Goal: Task Accomplishment & Management: Use online tool/utility

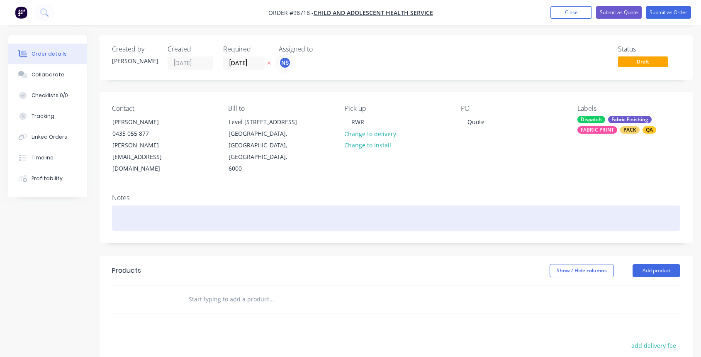
click at [154, 205] on div at bounding box center [396, 217] width 568 height 25
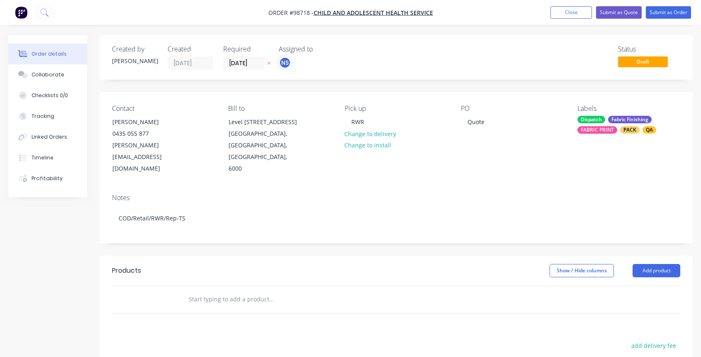
click at [210, 291] on input "text" at bounding box center [271, 299] width 166 height 17
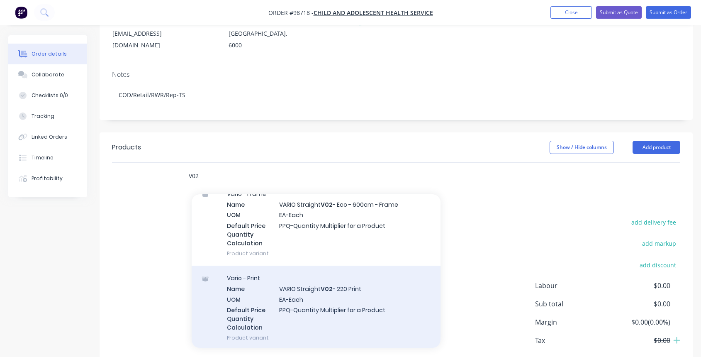
scroll to position [632, 0]
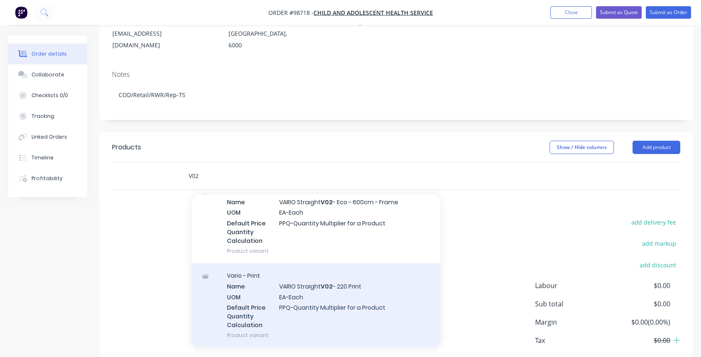
type input "V02"
click at [343, 278] on div "Vario - Print Name VARIO Straight V02 - 220 Print UOM EA-Each Default Price Qua…" at bounding box center [316, 305] width 249 height 84
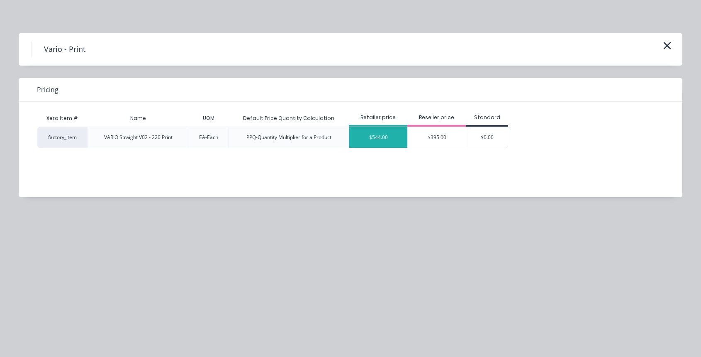
click at [365, 134] on div "$544.00" at bounding box center [378, 137] width 58 height 21
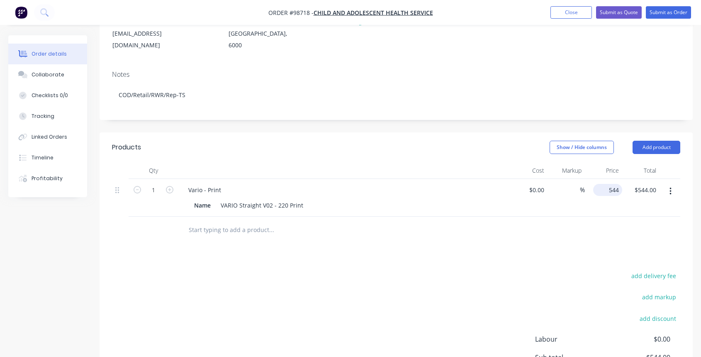
click at [613, 184] on input "544" at bounding box center [609, 190] width 26 height 12
type input "$544.50"
drag, startPoint x: 222, startPoint y: 167, endPoint x: 227, endPoint y: 168, distance: 5.4
click at [222, 184] on div "Vario - Print" at bounding box center [205, 190] width 46 height 12
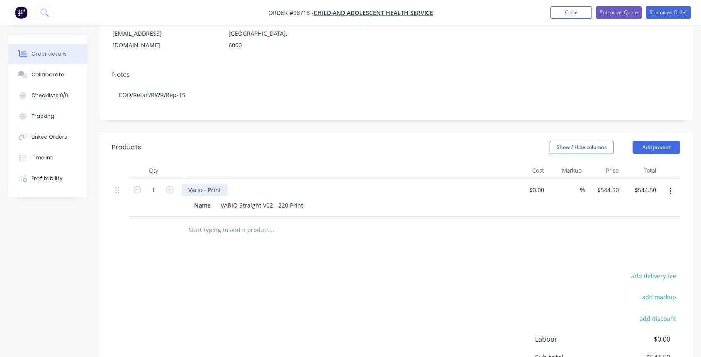
click at [207, 184] on div "Vario - Print" at bounding box center [205, 190] width 46 height 12
click at [220, 221] on input "text" at bounding box center [271, 229] width 166 height 17
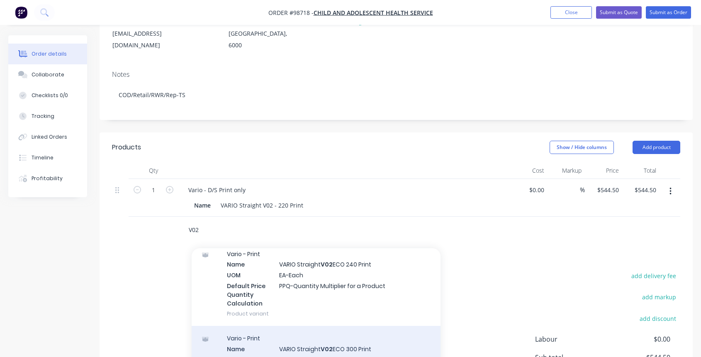
scroll to position [803, 0]
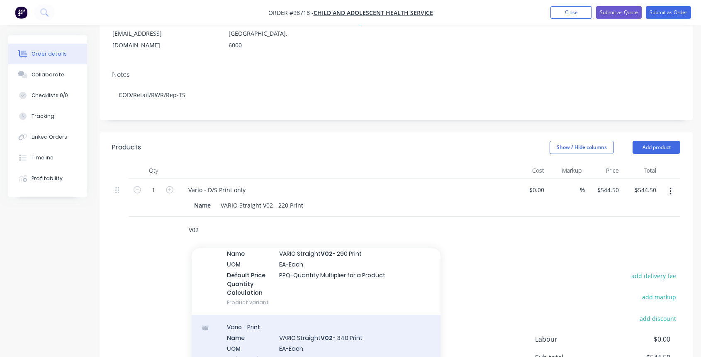
type input "V02"
click at [337, 315] on div "Vario - Print Name VARIO Straight V02 - 340 Print UOM EA-Each Default Price Qua…" at bounding box center [316, 356] width 249 height 84
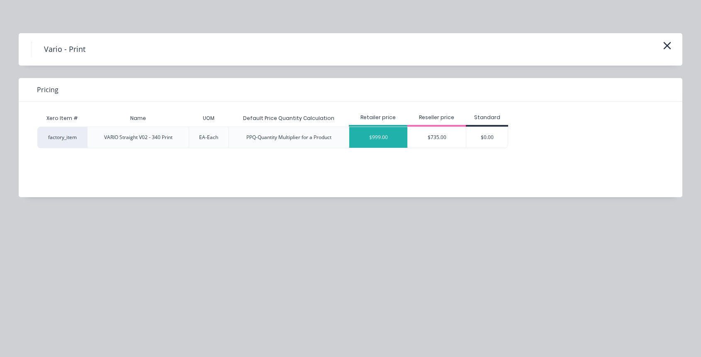
click at [378, 139] on div "$999.00" at bounding box center [378, 137] width 58 height 21
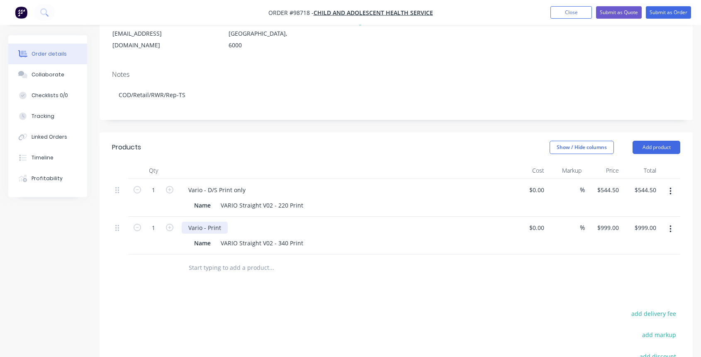
click at [206, 221] on div "Vario - Print" at bounding box center [205, 227] width 46 height 12
click at [619, 12] on button "Submit as Quote" at bounding box center [619, 12] width 46 height 12
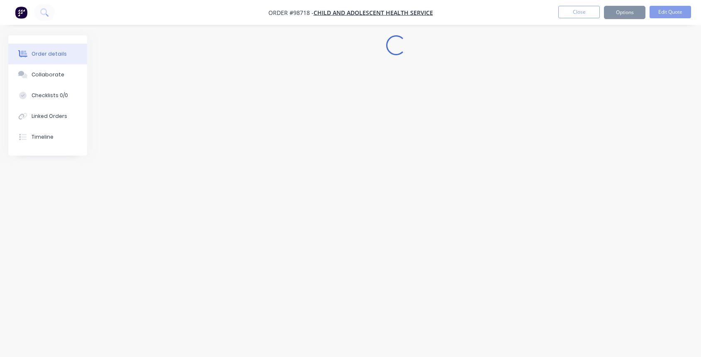
scroll to position [0, 0]
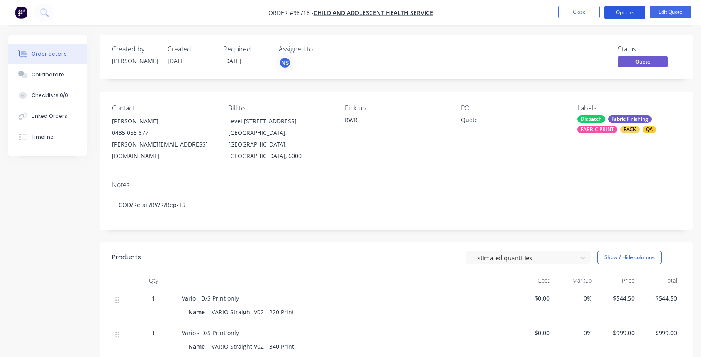
click at [623, 12] on button "Options" at bounding box center [624, 12] width 41 height 13
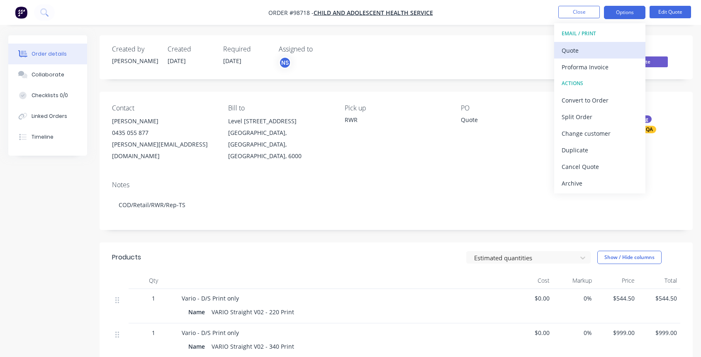
click at [588, 50] on div "Quote" at bounding box center [600, 50] width 76 height 12
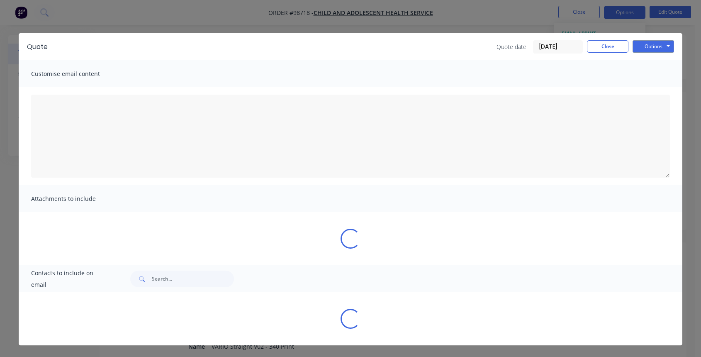
type textarea "A PDF copy of the quote has been attached to this email. To view your quote onl…"
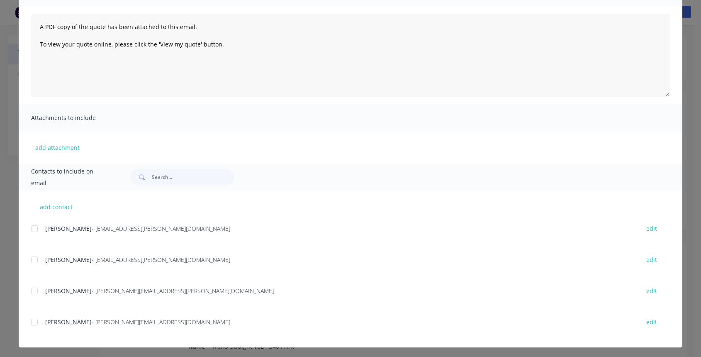
scroll to position [83, 0]
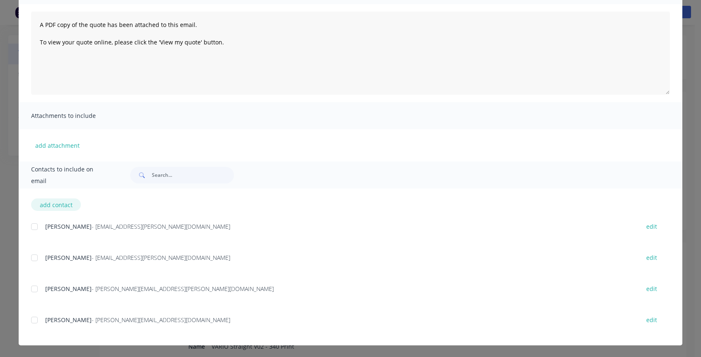
click at [59, 203] on button "add contact" at bounding box center [56, 204] width 50 height 12
select select "AU"
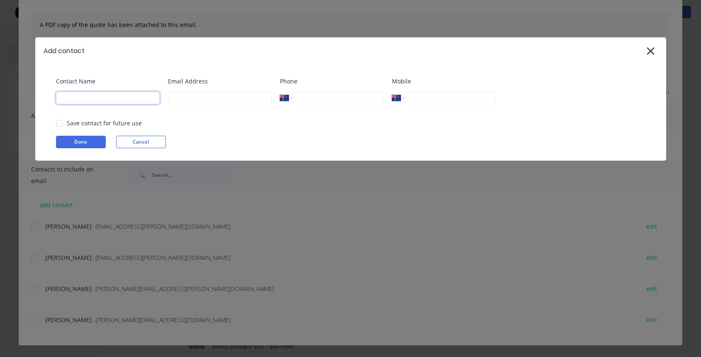
click at [105, 103] on input at bounding box center [108, 98] width 104 height 12
click at [185, 97] on input at bounding box center [220, 98] width 104 height 12
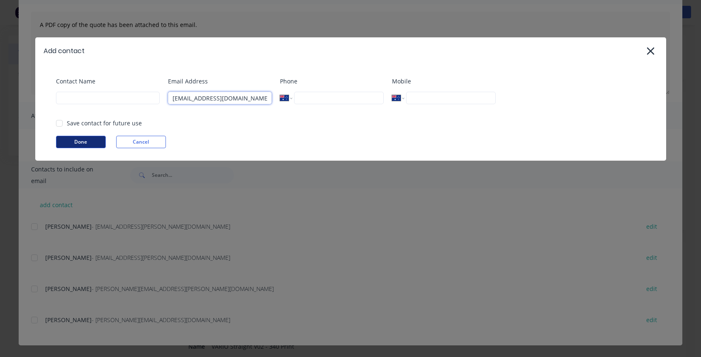
type input "[EMAIL_ADDRESS][DOMAIN_NAME]"
click at [75, 140] on button "Done" at bounding box center [81, 142] width 50 height 12
type input "[PERSON_NAME]"
click at [76, 139] on button "Done" at bounding box center [81, 142] width 50 height 12
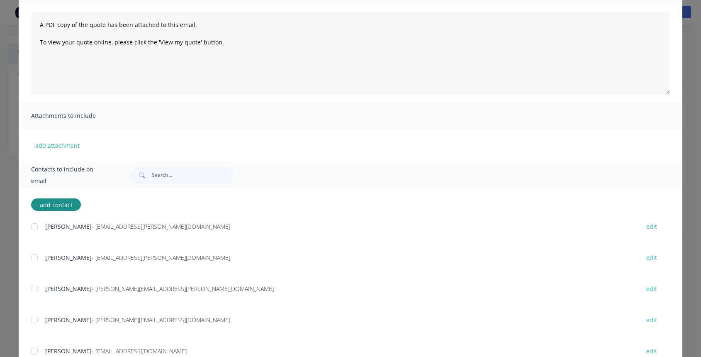
click at [32, 350] on div at bounding box center [34, 351] width 17 height 17
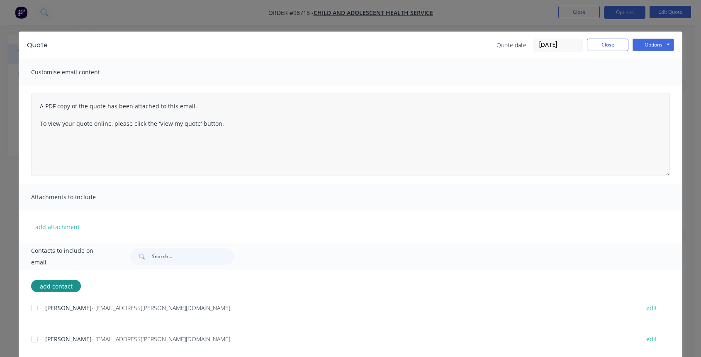
scroll to position [0, 0]
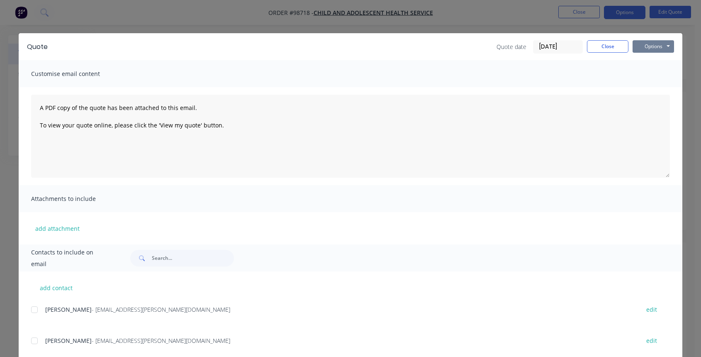
click at [659, 45] on button "Options" at bounding box center [653, 46] width 41 height 12
click at [646, 73] on button "Print" at bounding box center [659, 75] width 53 height 14
click at [661, 40] on div "Options Preview Print Email" at bounding box center [653, 46] width 41 height 13
click at [657, 46] on button "Options" at bounding box center [653, 46] width 41 height 12
click at [658, 86] on button "Email" at bounding box center [659, 89] width 53 height 14
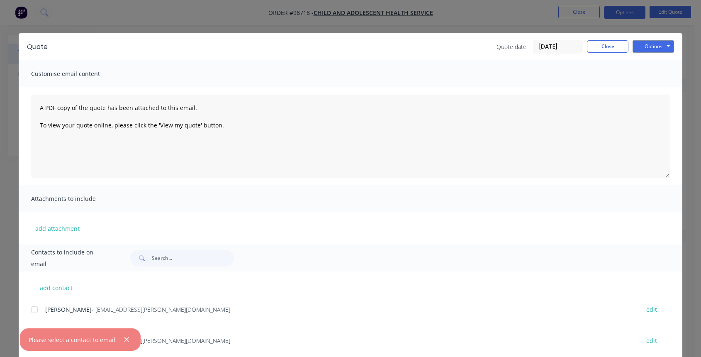
click at [126, 338] on icon "button" at bounding box center [126, 339] width 5 height 7
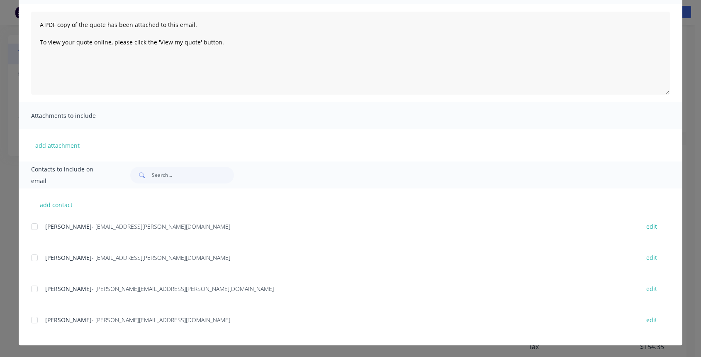
scroll to position [137, 0]
click at [52, 206] on button "add contact" at bounding box center [56, 204] width 50 height 12
select select "AU"
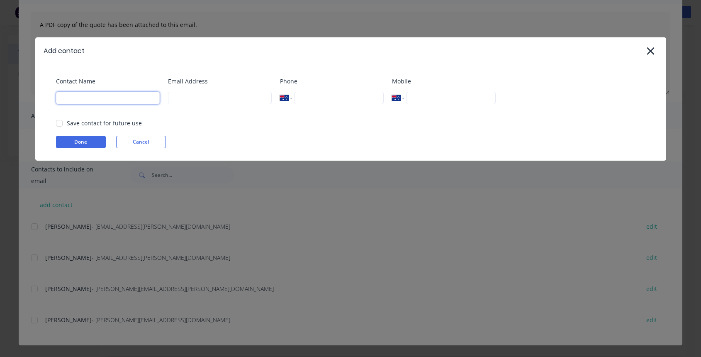
click at [89, 95] on input at bounding box center [108, 98] width 104 height 12
type input "[PERSON_NAME]"
click at [187, 102] on input at bounding box center [220, 98] width 104 height 12
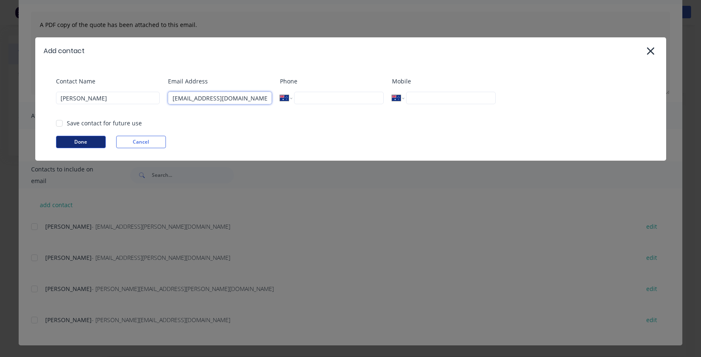
type input "[EMAIL_ADDRESS][DOMAIN_NAME]"
click at [87, 140] on button "Done" at bounding box center [81, 142] width 50 height 12
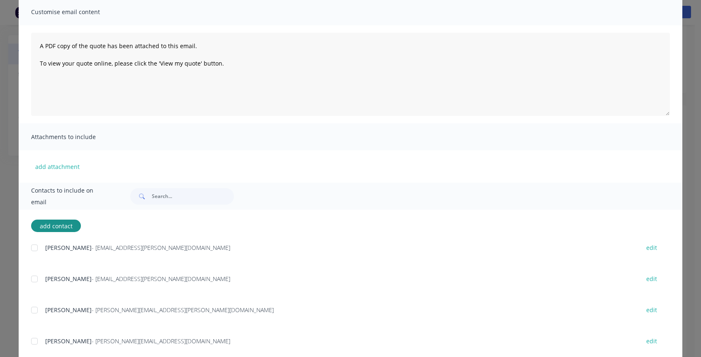
scroll to position [114, 0]
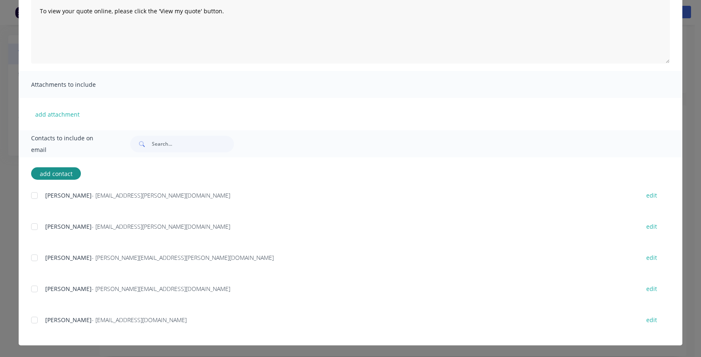
click at [32, 320] on div at bounding box center [34, 319] width 17 height 17
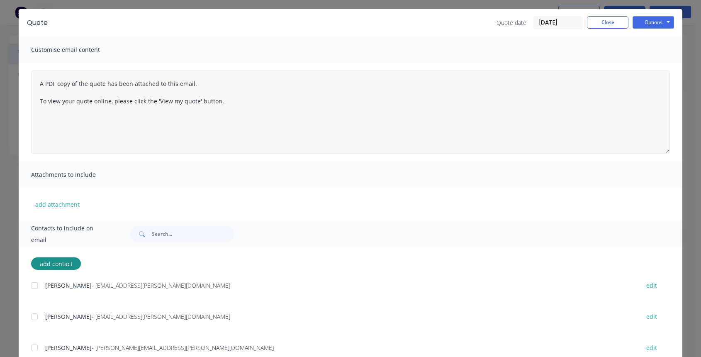
scroll to position [0, 0]
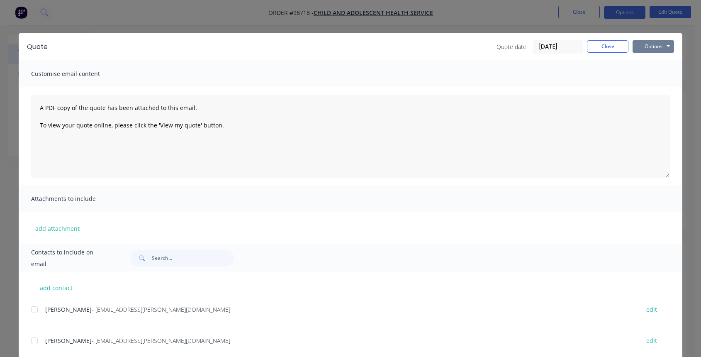
click at [662, 47] on button "Options" at bounding box center [653, 46] width 41 height 12
click at [661, 87] on button "Email" at bounding box center [659, 89] width 53 height 14
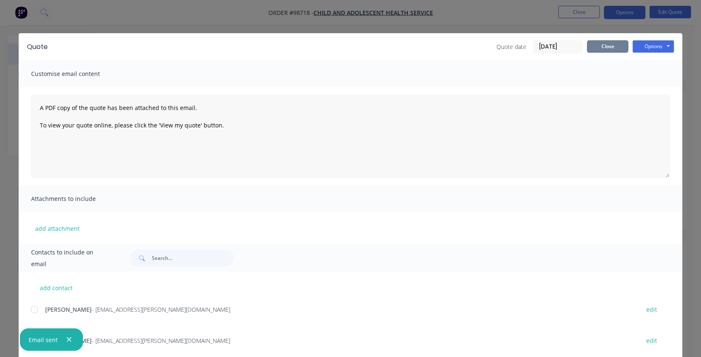
click at [597, 41] on button "Close" at bounding box center [607, 46] width 41 height 12
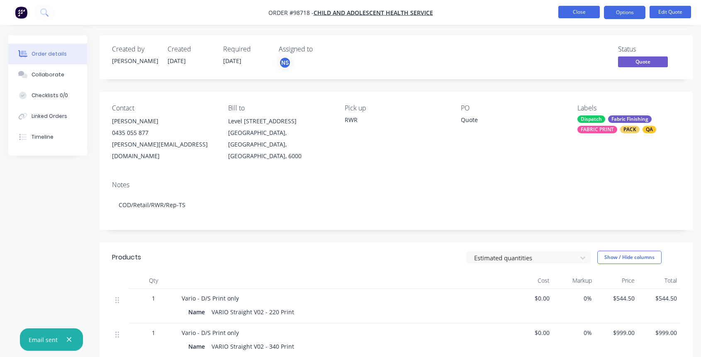
click at [572, 7] on button "Close" at bounding box center [578, 12] width 41 height 12
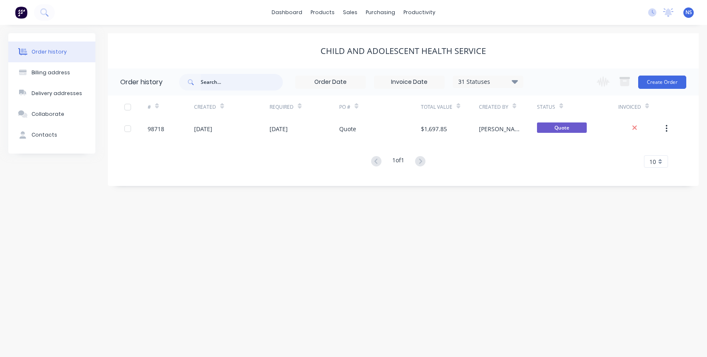
click at [224, 82] on input "text" at bounding box center [242, 82] width 82 height 17
type input "9854"
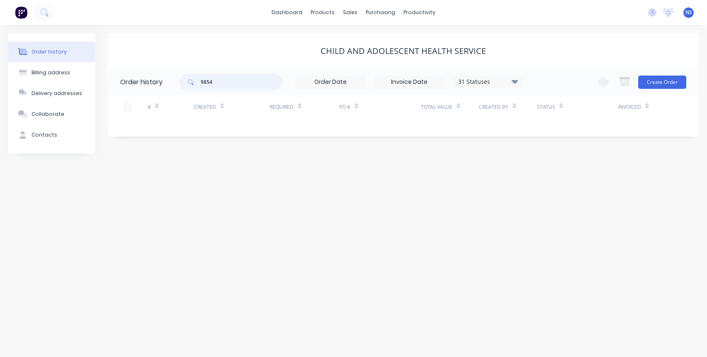
click at [212, 81] on input "9854" at bounding box center [242, 82] width 82 height 17
type input "98540"
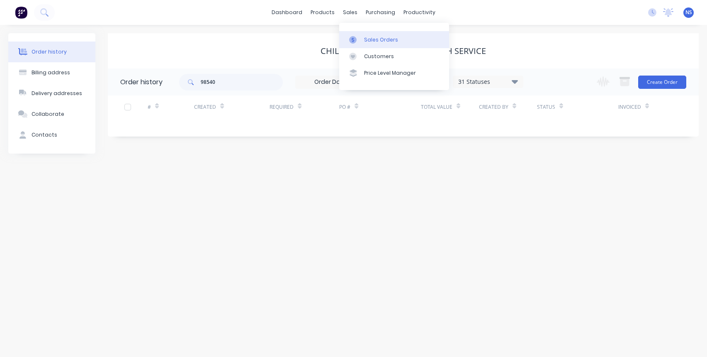
click at [379, 38] on div "Sales Orders" at bounding box center [381, 39] width 34 height 7
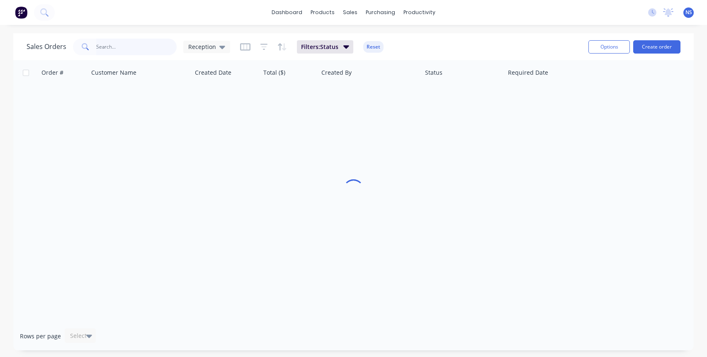
click at [127, 47] on input "text" at bounding box center [136, 47] width 81 height 17
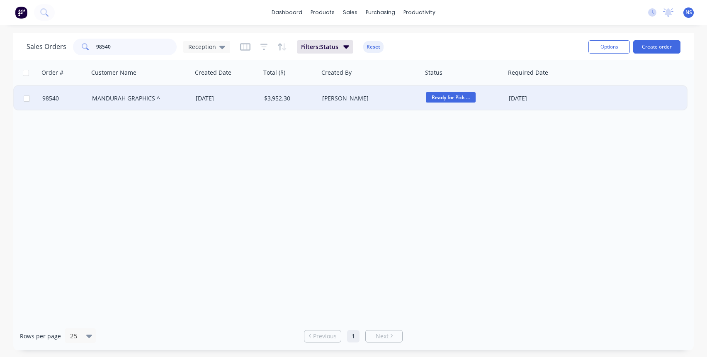
type input "98540"
click at [312, 98] on div "$3,952.30" at bounding box center [288, 98] width 49 height 8
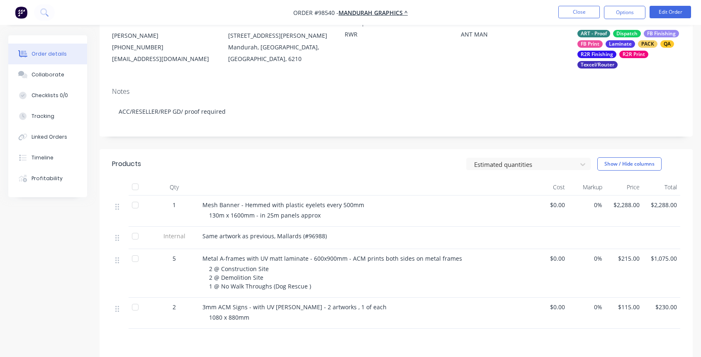
scroll to position [107, 0]
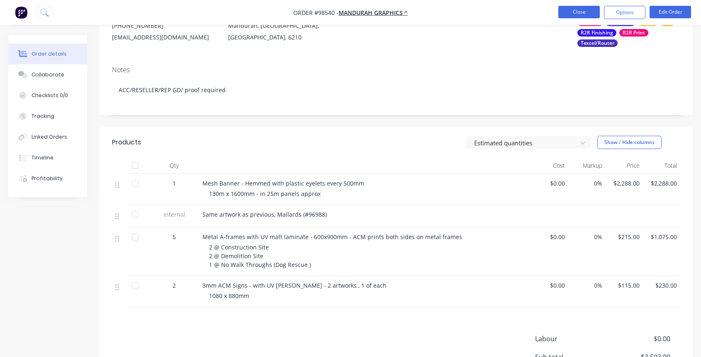
click at [578, 12] on button "Close" at bounding box center [578, 12] width 41 height 12
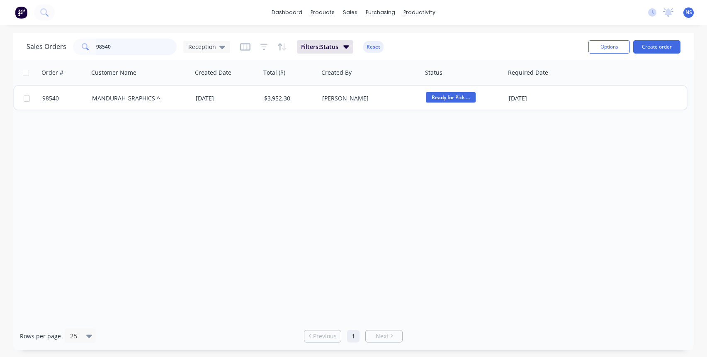
click at [133, 49] on input "98540" at bounding box center [136, 47] width 81 height 17
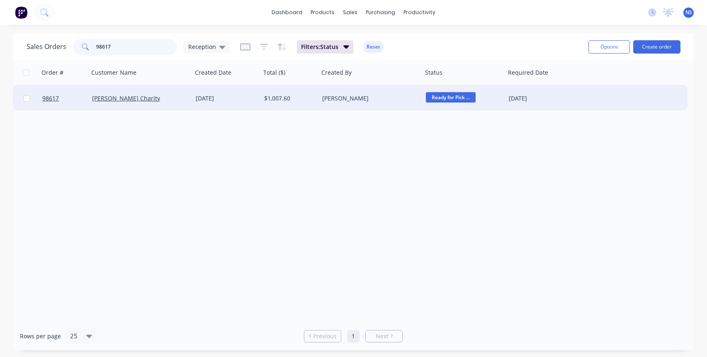
type input "98617"
click at [168, 93] on div "[PERSON_NAME] Charity" at bounding box center [141, 98] width 104 height 25
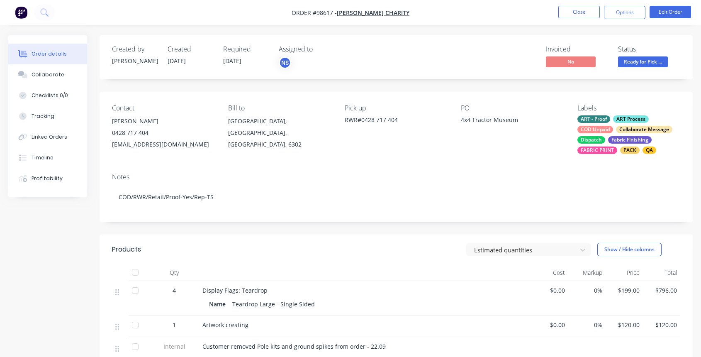
click at [614, 130] on div "ART - Proof ART Process COD Unpaid Collaborate Message Dispatch Fabric Finishin…" at bounding box center [628, 134] width 103 height 39
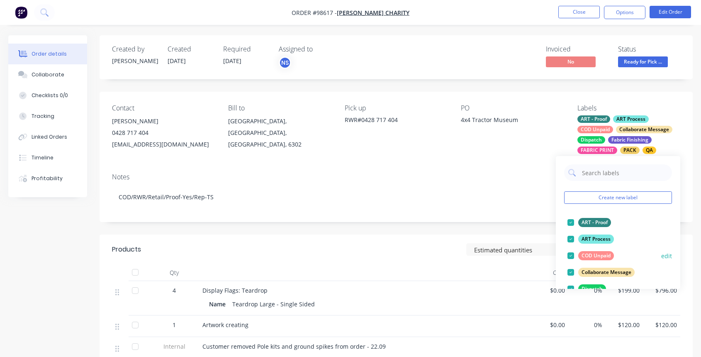
click at [570, 254] on div at bounding box center [570, 255] width 17 height 17
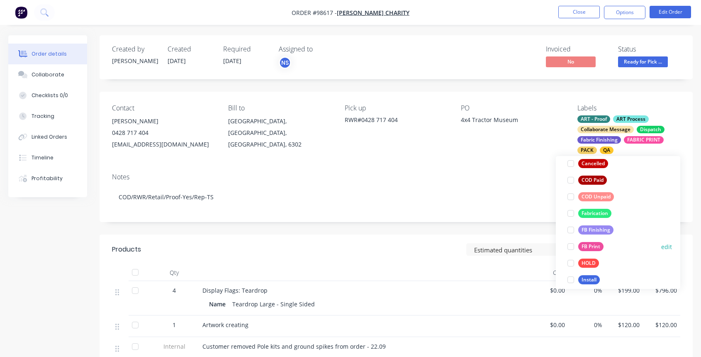
scroll to position [160, 0]
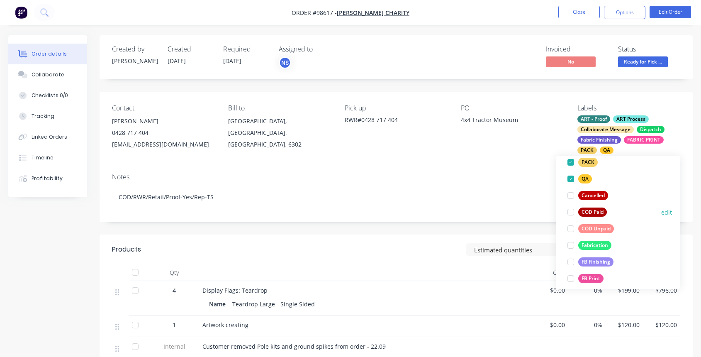
click at [571, 212] on div at bounding box center [570, 212] width 17 height 17
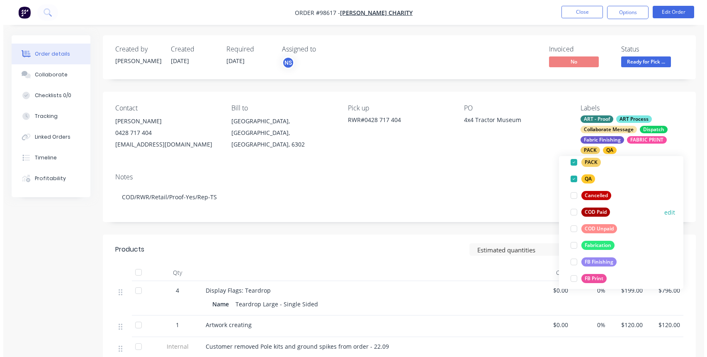
scroll to position [44, 0]
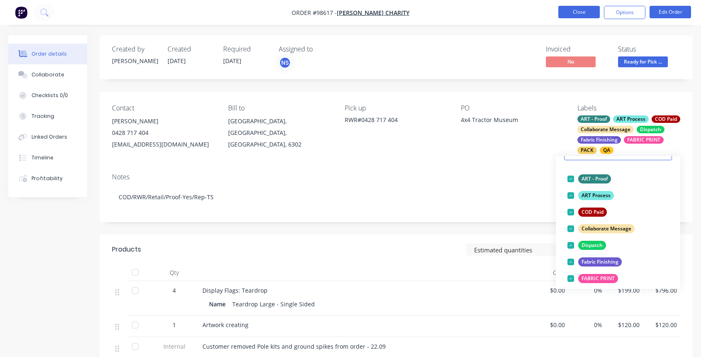
click at [576, 12] on button "Close" at bounding box center [578, 12] width 41 height 12
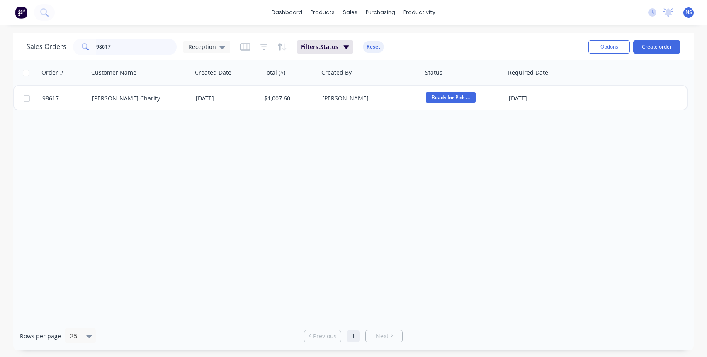
click at [125, 47] on input "98617" at bounding box center [136, 47] width 81 height 17
click at [116, 43] on input "98617" at bounding box center [136, 47] width 81 height 17
drag, startPoint x: 88, startPoint y: 36, endPoint x: 77, endPoint y: 34, distance: 11.3
click at [77, 34] on div "Sales Orders 98617 Reception Filters: Status Reset Options Create order" at bounding box center [353, 46] width 681 height 27
click at [130, 48] on input "98617" at bounding box center [136, 47] width 81 height 17
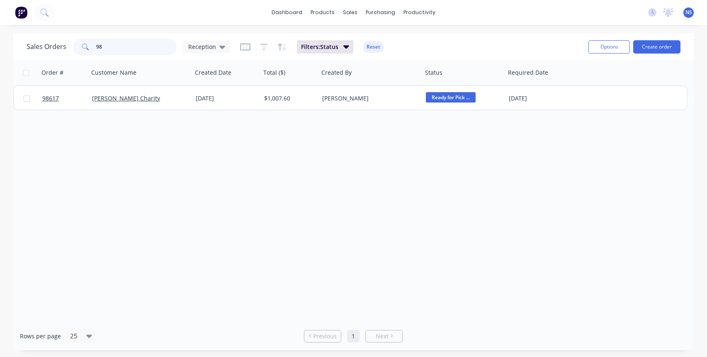
type input "9"
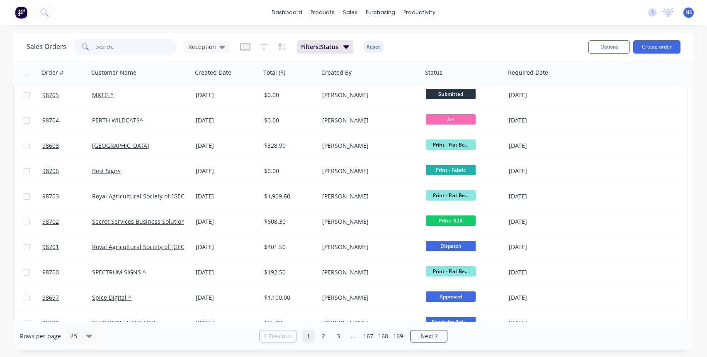
scroll to position [396, 0]
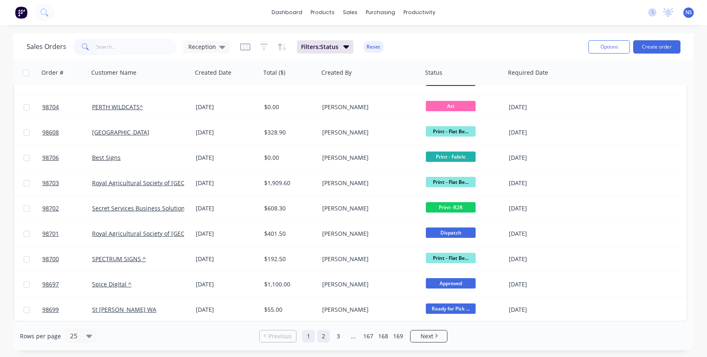
click at [325, 334] on link "2" at bounding box center [323, 336] width 12 height 12
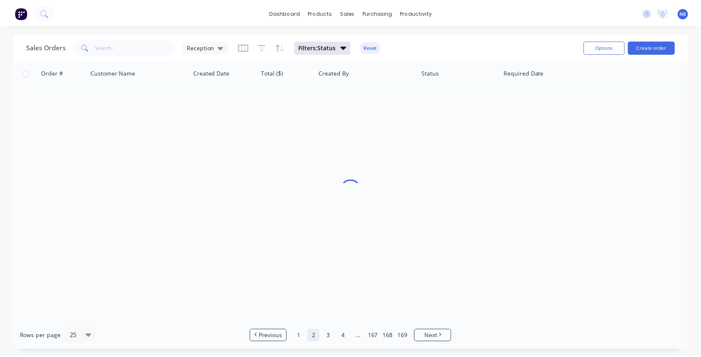
scroll to position [0, 0]
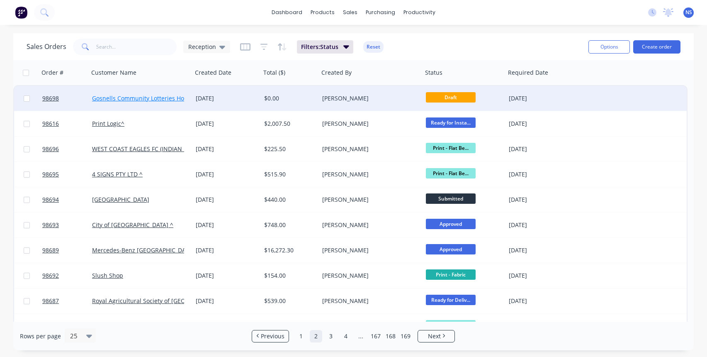
click at [168, 99] on link "Gosnells Community Lotteries House*" at bounding box center [144, 98] width 105 height 8
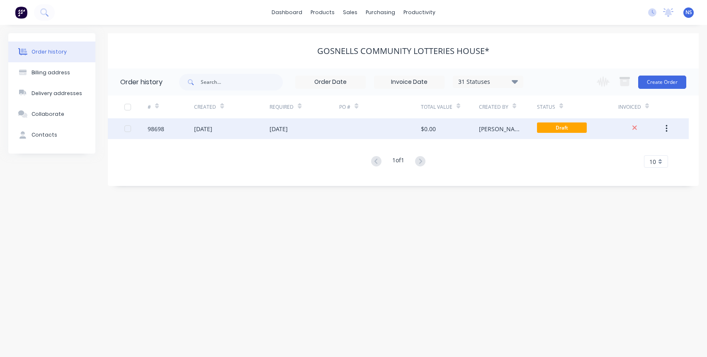
click at [352, 126] on div at bounding box center [379, 128] width 81 height 21
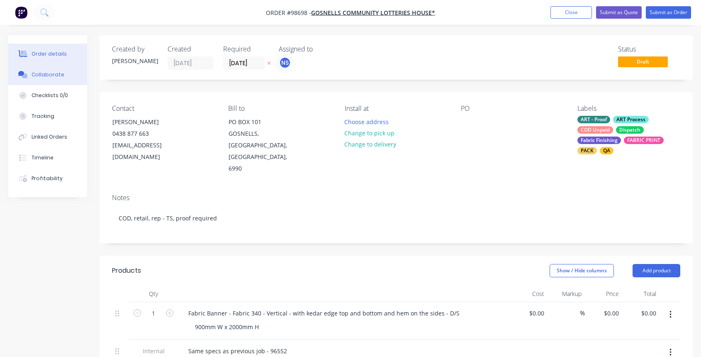
click at [47, 73] on div "Collaborate" at bounding box center [48, 74] width 33 height 7
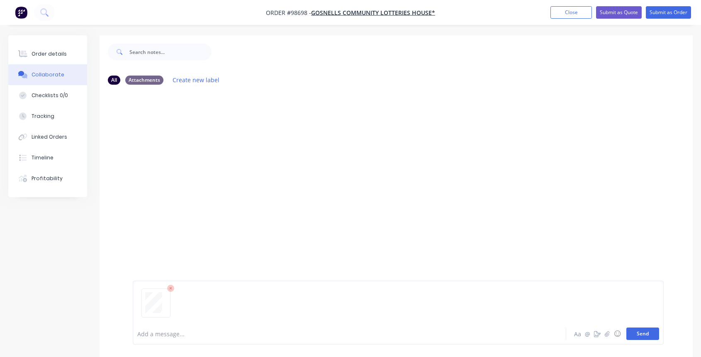
click at [646, 331] on button "Send" at bounding box center [642, 333] width 33 height 12
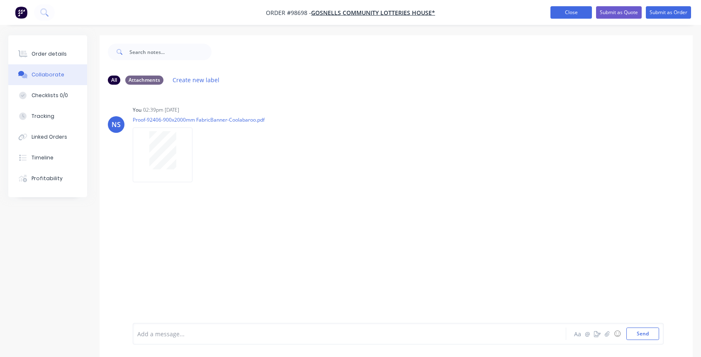
click at [572, 10] on button "Close" at bounding box center [570, 12] width 41 height 12
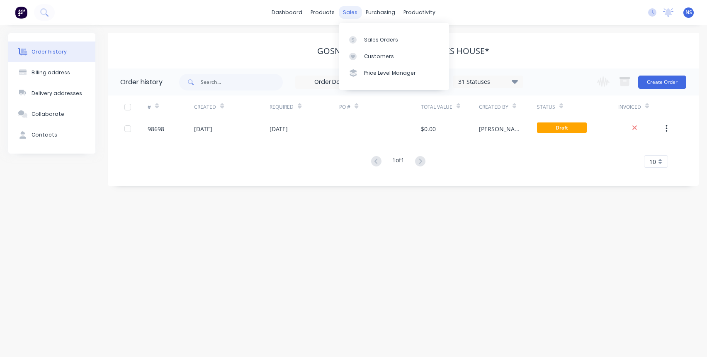
click at [349, 9] on div "sales" at bounding box center [350, 12] width 23 height 12
click at [372, 39] on div "Sales Orders" at bounding box center [381, 39] width 34 height 7
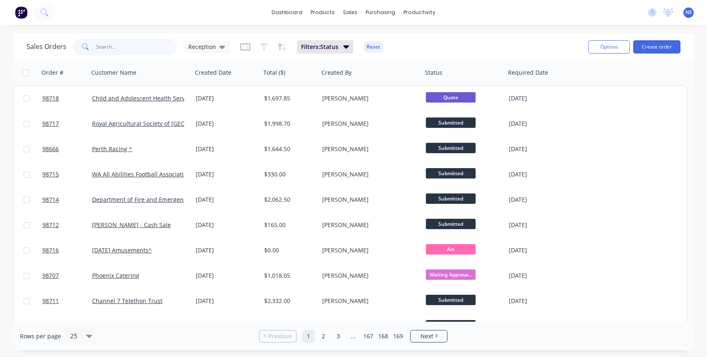
click at [130, 45] on input "text" at bounding box center [136, 47] width 81 height 17
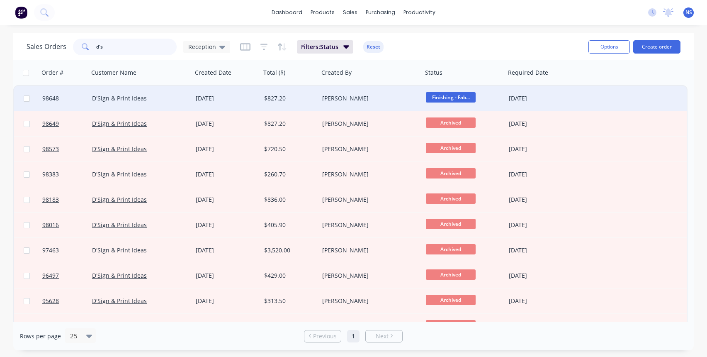
type input "d's"
click at [164, 100] on div "D'Sign & Print Ideas" at bounding box center [138, 98] width 92 height 8
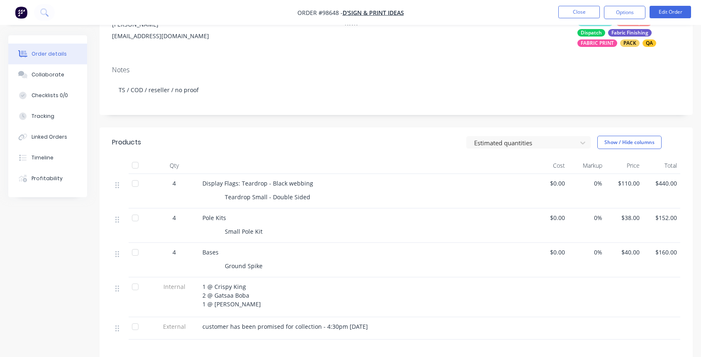
scroll to position [115, 0]
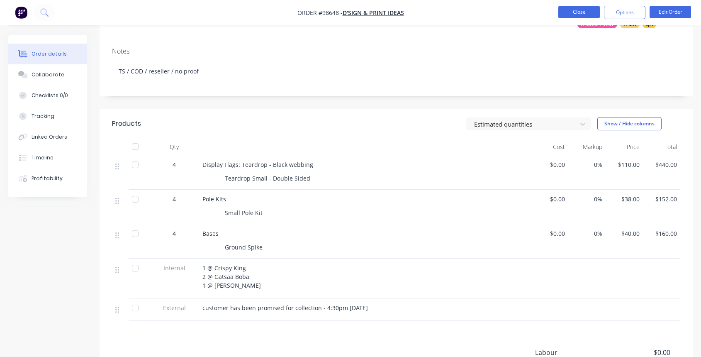
click at [583, 11] on button "Close" at bounding box center [578, 12] width 41 height 12
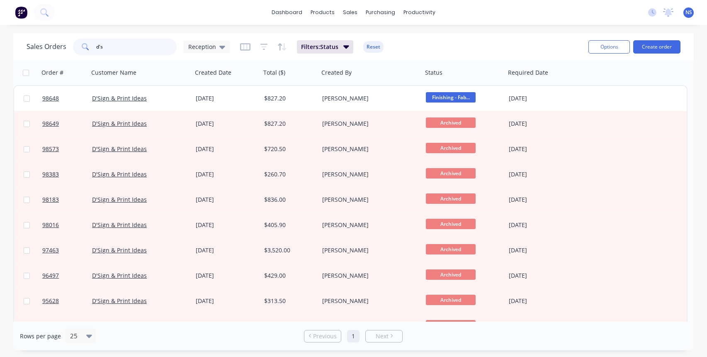
drag, startPoint x: 126, startPoint y: 46, endPoint x: 57, endPoint y: 31, distance: 70.5
click at [57, 31] on div "dashboard products sales purchasing productivity dashboard products Product Cat…" at bounding box center [353, 178] width 707 height 357
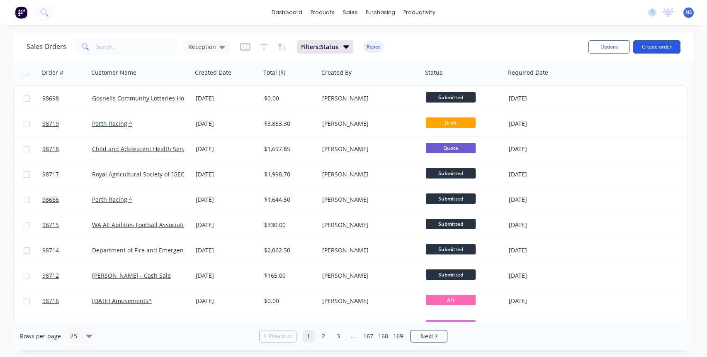
click at [651, 45] on button "Create order" at bounding box center [656, 46] width 47 height 13
click at [652, 45] on button "Create order" at bounding box center [656, 46] width 47 height 13
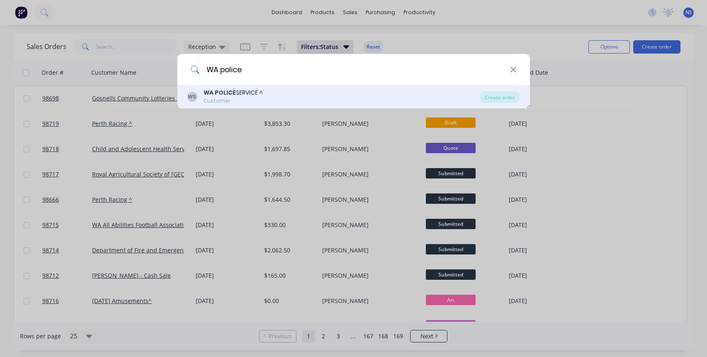
type input "WA police"
click at [329, 93] on div "WS WA POLICE SERVICE ^ Customer" at bounding box center [333, 96] width 293 height 16
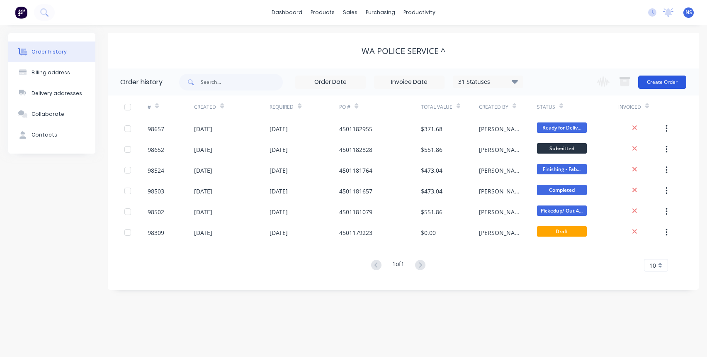
click at [669, 84] on button "Create Order" at bounding box center [662, 81] width 48 height 13
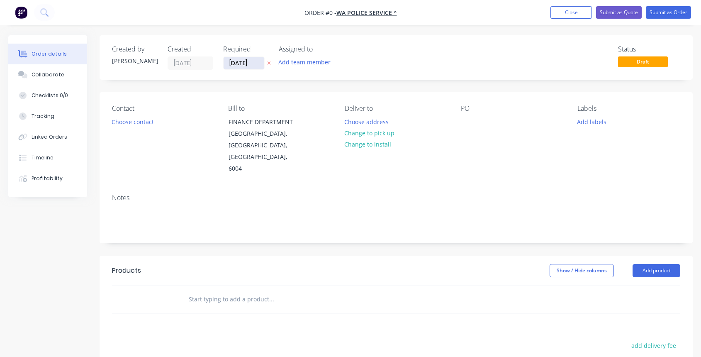
click at [249, 62] on input "[DATE]" at bounding box center [244, 63] width 41 height 12
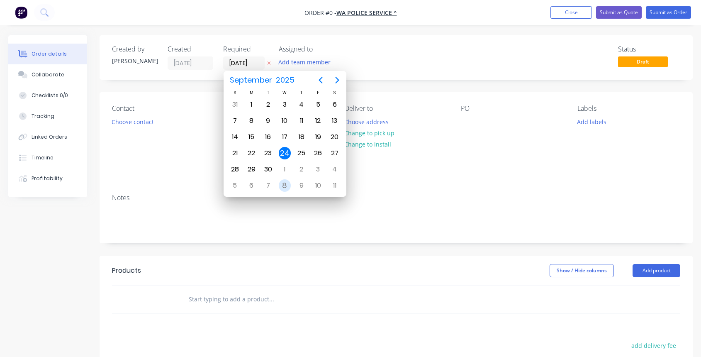
click at [286, 186] on div "8" at bounding box center [285, 185] width 12 height 12
type input "[DATE]"
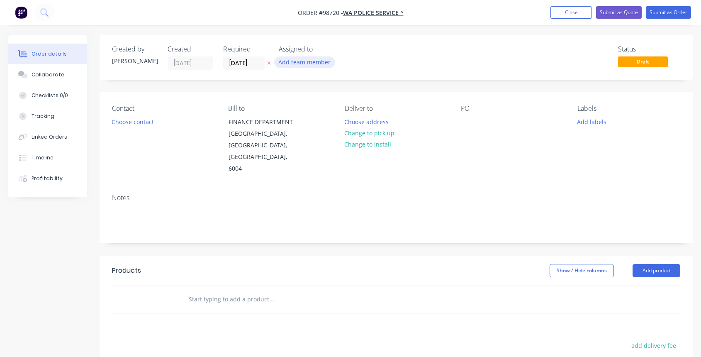
click at [293, 59] on button "Add team member" at bounding box center [304, 61] width 61 height 11
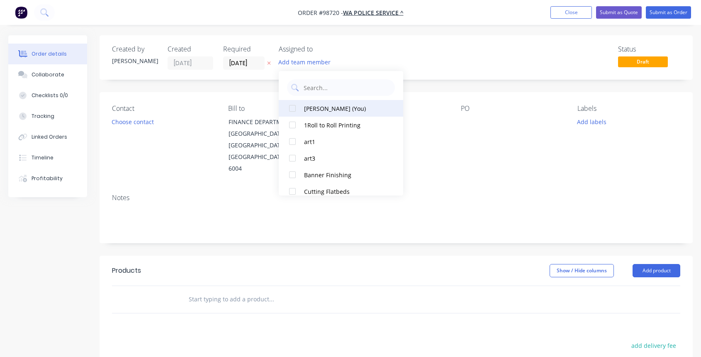
click at [319, 110] on div "[PERSON_NAME] (You)" at bounding box center [345, 108] width 83 height 9
click at [143, 123] on button "Choose contact" at bounding box center [132, 121] width 51 height 11
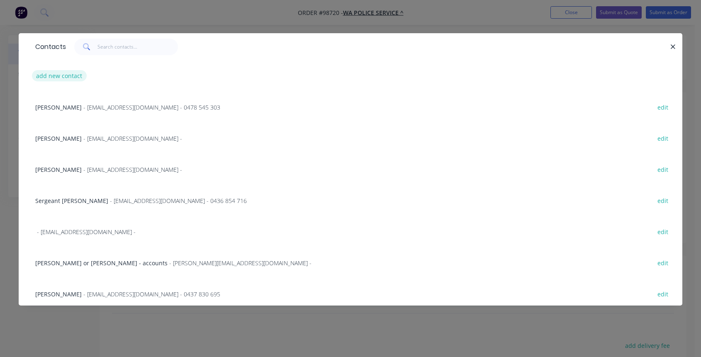
click at [62, 75] on button "add new contact" at bounding box center [59, 75] width 55 height 11
select select "AU"
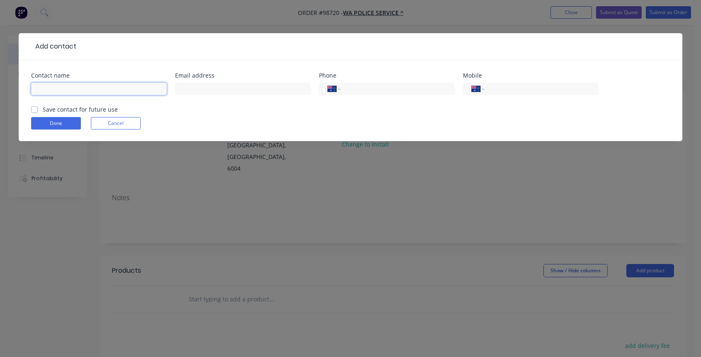
click at [69, 88] on input "text" at bounding box center [99, 89] width 136 height 12
type input "[PERSON_NAME]"
click at [191, 88] on input "text" at bounding box center [243, 89] width 136 height 12
type input "[EMAIL_ADDRESS][DOMAIN_NAME]"
click at [514, 92] on input "tel" at bounding box center [540, 89] width 100 height 10
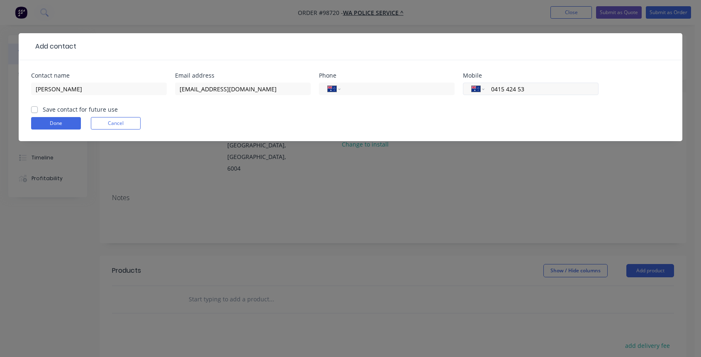
type input "0415 424 538"
click at [63, 125] on button "Done" at bounding box center [56, 123] width 50 height 12
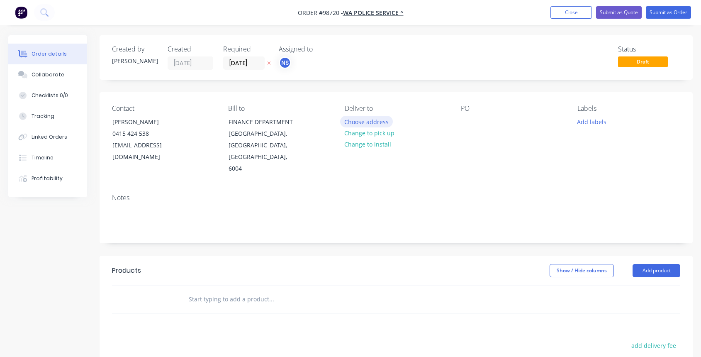
click at [367, 122] on button "Choose address" at bounding box center [366, 121] width 53 height 11
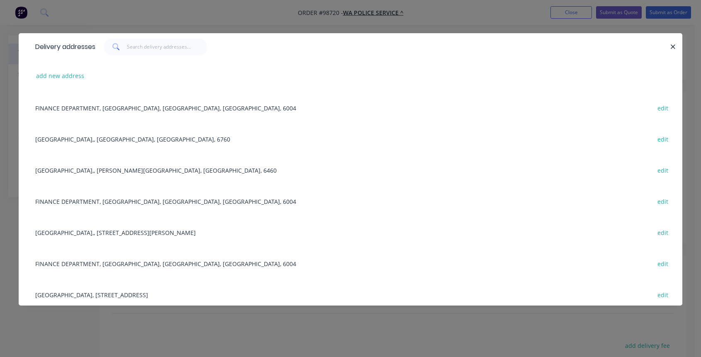
scroll to position [402, 0]
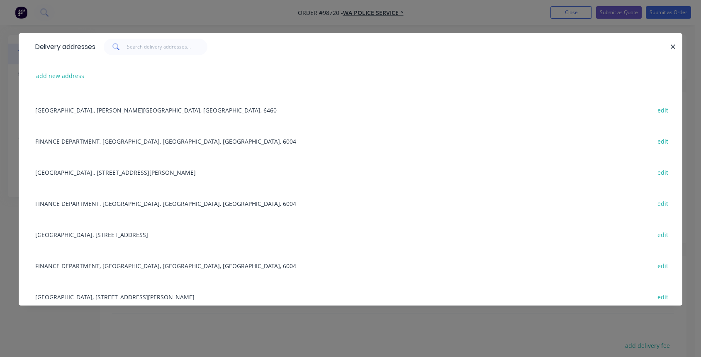
click at [191, 297] on div "[GEOGRAPHIC_DATA], [STREET_ADDRESS][PERSON_NAME] edit" at bounding box center [350, 296] width 639 height 31
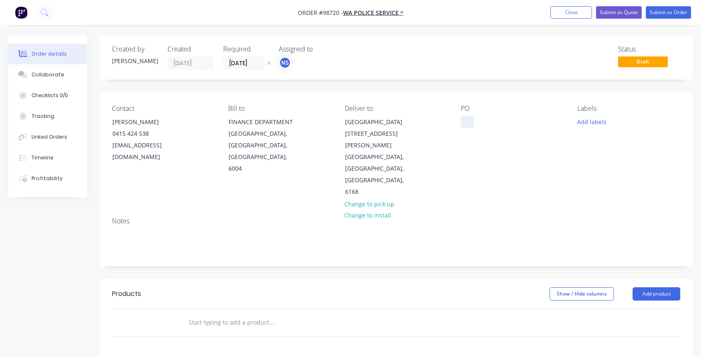
click at [467, 122] on div at bounding box center [467, 122] width 13 height 12
click at [585, 121] on button "Add labels" at bounding box center [591, 121] width 38 height 11
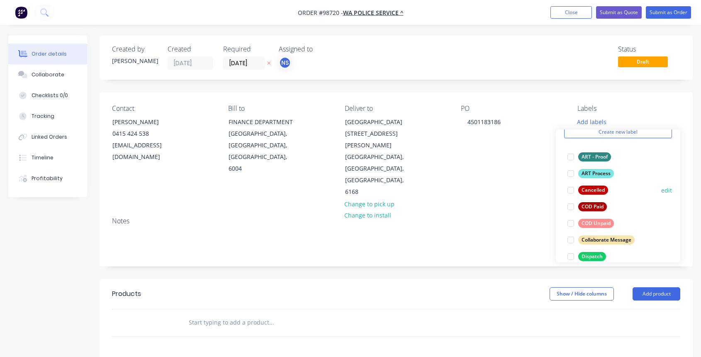
scroll to position [79, 0]
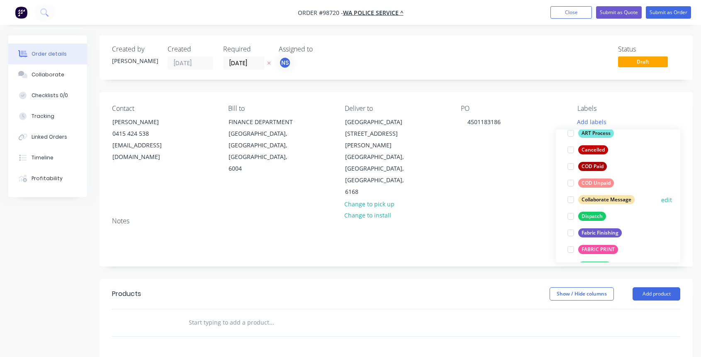
click at [572, 201] on div at bounding box center [570, 199] width 17 height 17
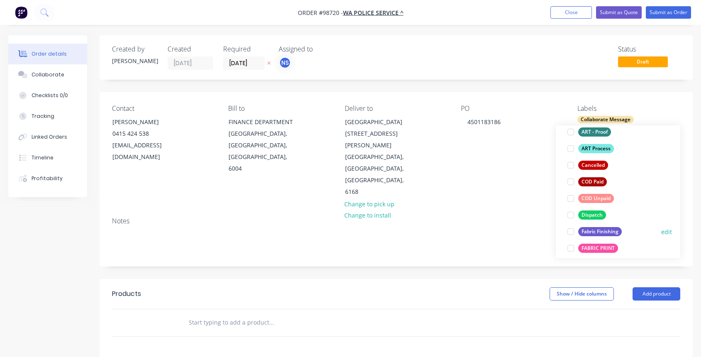
scroll to position [83, 0]
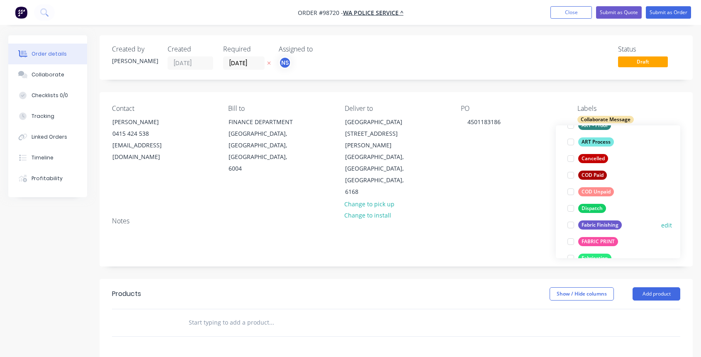
click at [570, 224] on div at bounding box center [570, 225] width 17 height 17
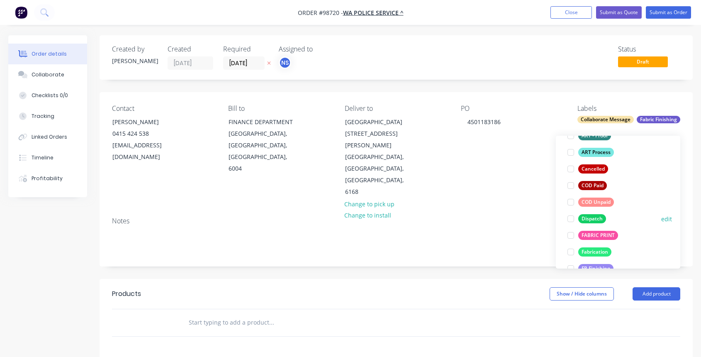
scroll to position [98, 0]
click at [570, 221] on div at bounding box center [570, 220] width 17 height 17
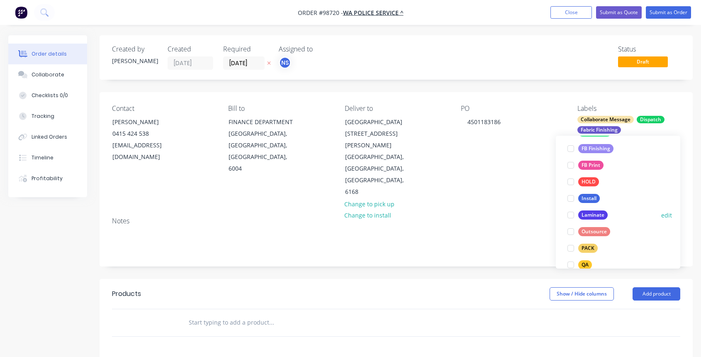
scroll to position [226, 0]
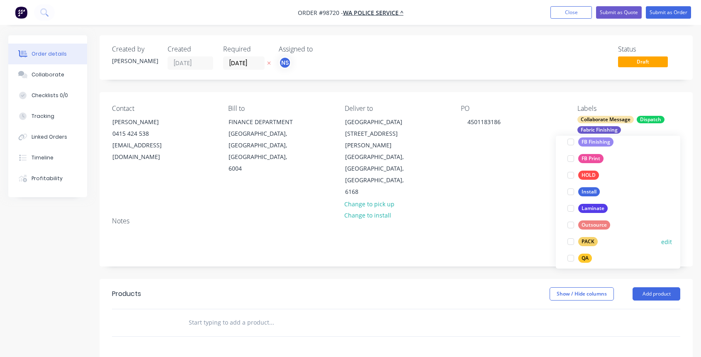
click at [572, 243] on div at bounding box center [570, 241] width 17 height 17
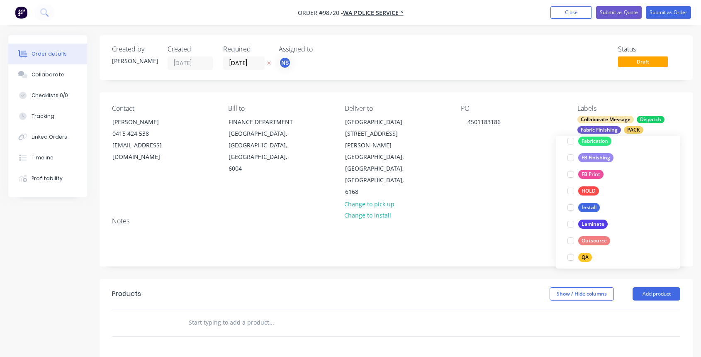
scroll to position [234, 0]
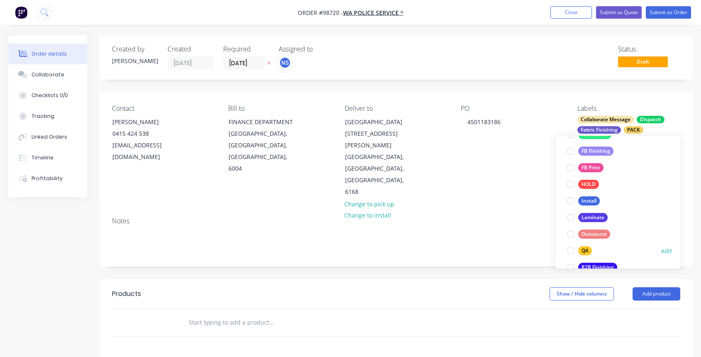
click at [572, 251] on div at bounding box center [570, 250] width 17 height 17
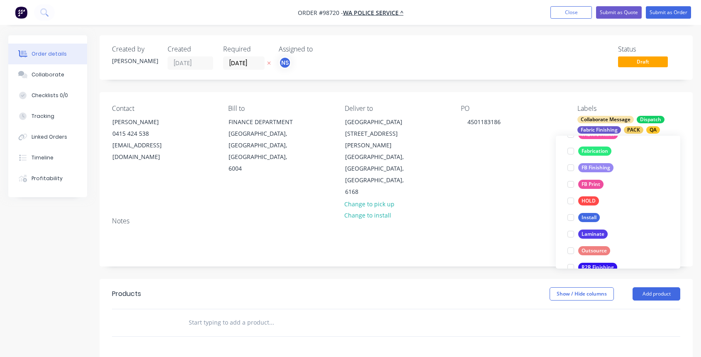
scroll to position [18, 0]
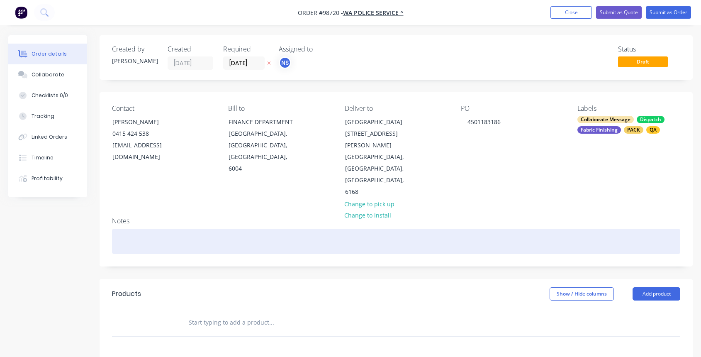
click at [282, 229] on div at bounding box center [396, 241] width 568 height 25
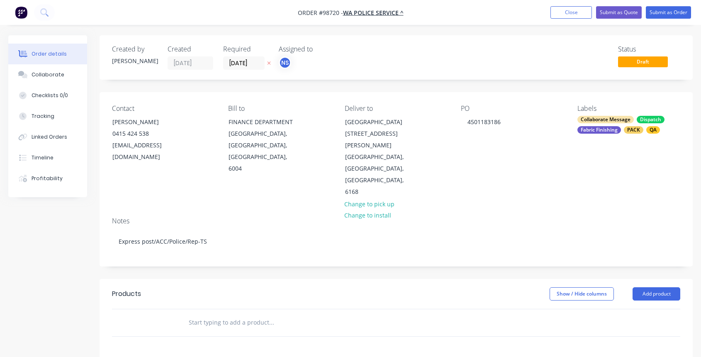
click at [229, 314] on input "text" at bounding box center [271, 322] width 166 height 17
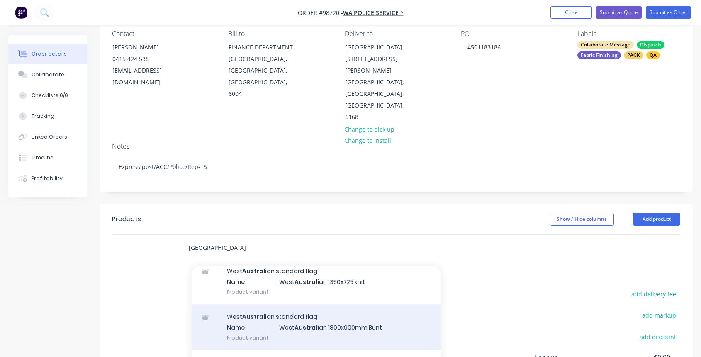
scroll to position [0, 0]
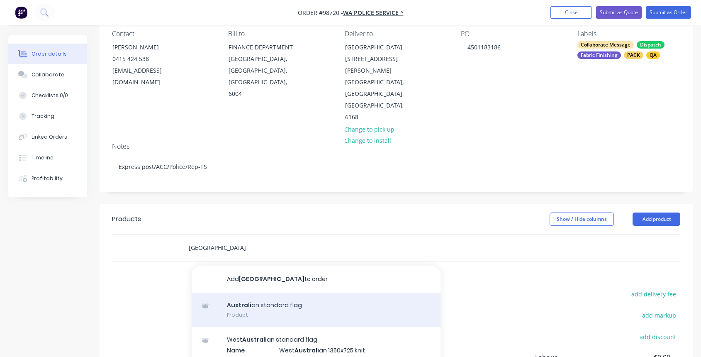
type input "[GEOGRAPHIC_DATA]"
click at [271, 292] on div "Australi an standard flag Product" at bounding box center [316, 309] width 249 height 35
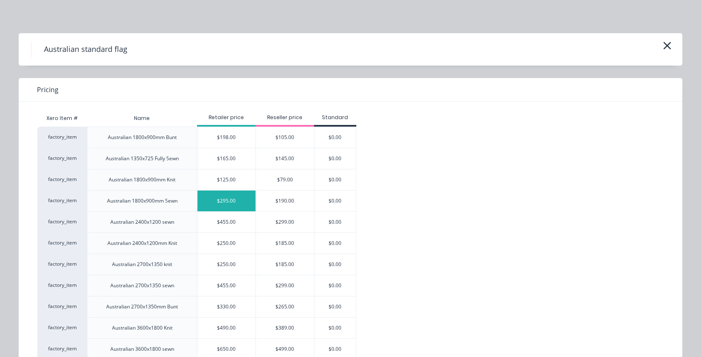
click at [244, 204] on div "$295.00" at bounding box center [226, 200] width 58 height 21
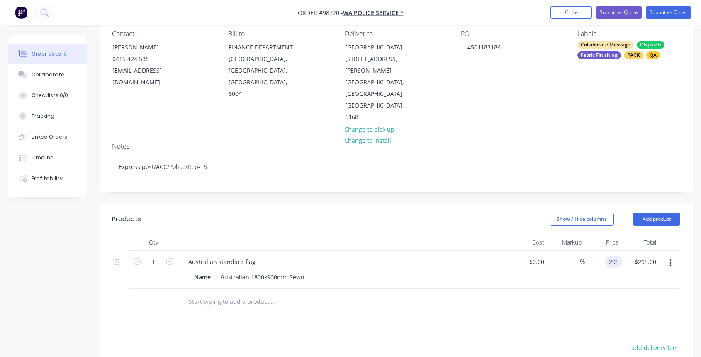
click at [609, 256] on input "295" at bounding box center [615, 262] width 14 height 12
type input "$215.02"
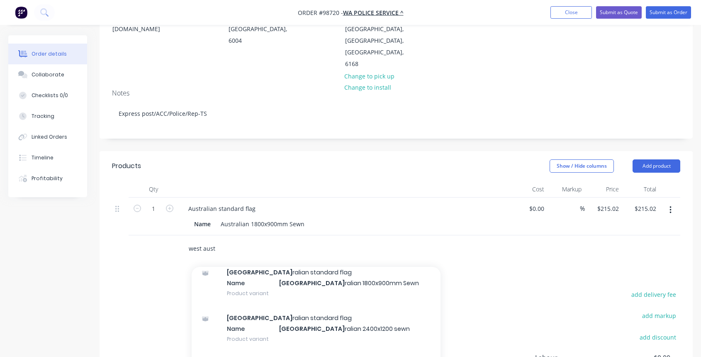
scroll to position [171, 0]
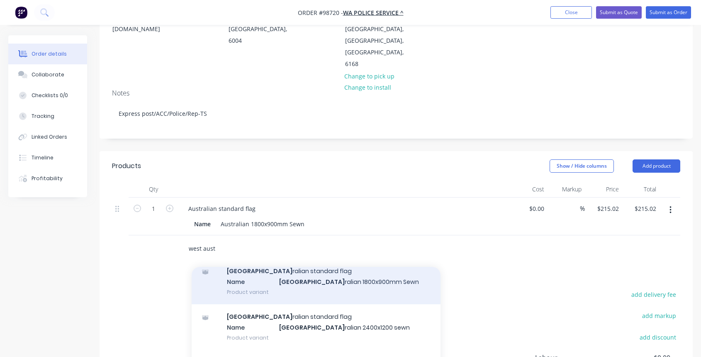
type input "west aust"
click at [341, 270] on div "West Aust ralian standard flag Name West Aust ralian 1800x900mm Sewn Product va…" at bounding box center [316, 281] width 249 height 46
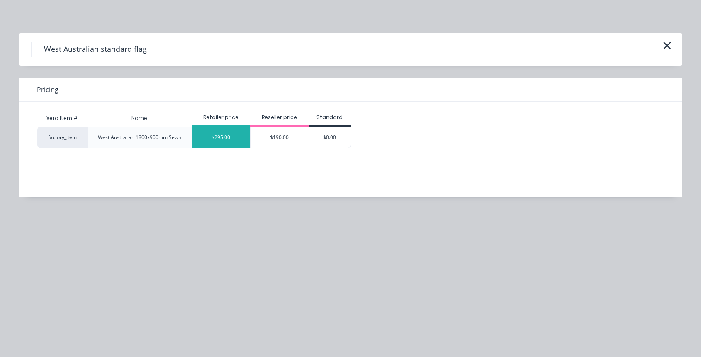
click at [228, 144] on div "$295.00" at bounding box center [221, 137] width 58 height 21
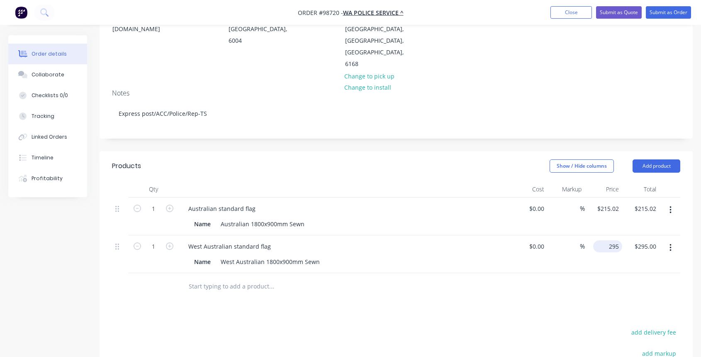
click at [604, 235] on div "295 $295.00" at bounding box center [603, 254] width 37 height 38
type input "1"
click at [238, 278] on input "text" at bounding box center [271, 286] width 166 height 17
type input "$215.02"
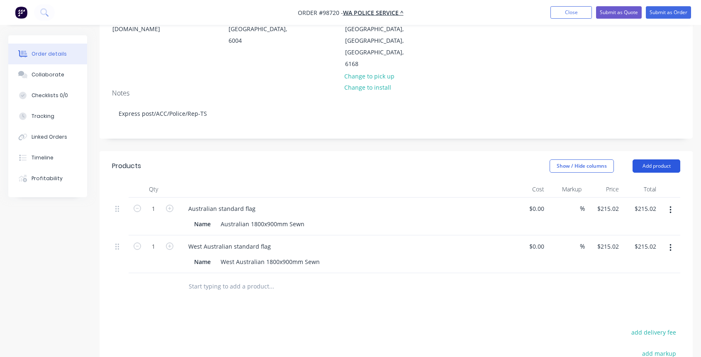
click at [651, 159] on button "Add product" at bounding box center [657, 165] width 48 height 13
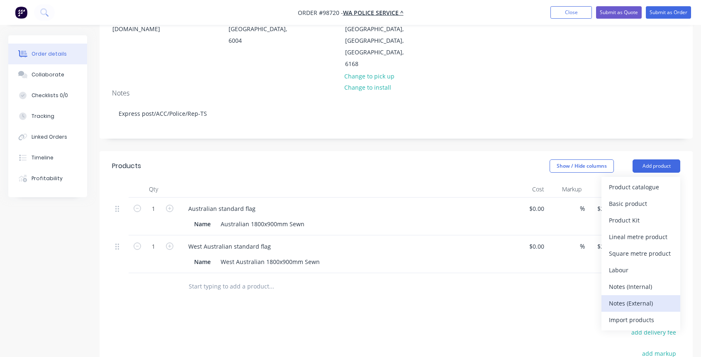
click at [651, 297] on div "Notes (External)" at bounding box center [641, 303] width 64 height 12
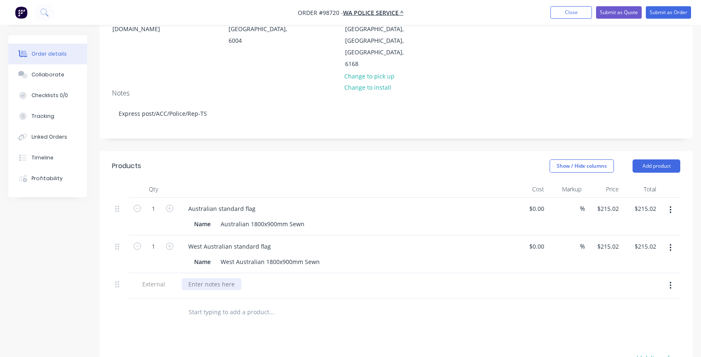
click at [191, 278] on div at bounding box center [212, 284] width 60 height 12
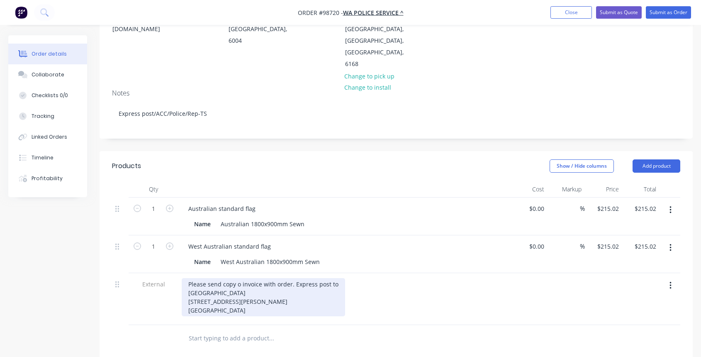
drag, startPoint x: 239, startPoint y: 261, endPoint x: 246, endPoint y: 268, distance: 9.4
click at [239, 278] on div "Please send copy o invoice with order. Express post to [GEOGRAPHIC_DATA] [STREE…" at bounding box center [263, 297] width 163 height 38
drag, startPoint x: 187, startPoint y: 269, endPoint x: 264, endPoint y: 285, distance: 78.5
click at [265, 285] on div "Please send copy of invoice with order. Express post to [GEOGRAPHIC_DATA] [STRE…" at bounding box center [265, 292] width 167 height 29
copy div "[GEOGRAPHIC_DATA] [STREET_ADDRESS][PERSON_NAME]"
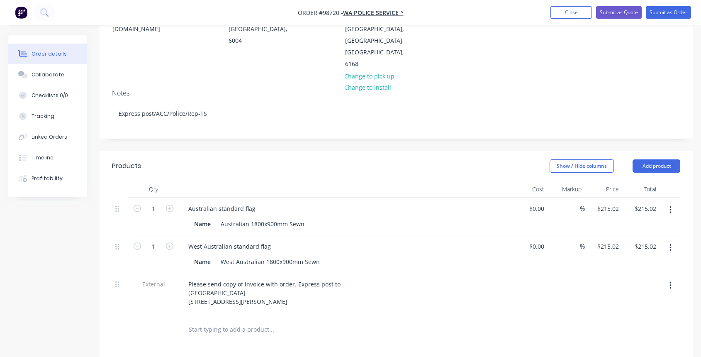
click at [214, 321] on input "text" at bounding box center [271, 329] width 166 height 17
click at [215, 321] on input "text" at bounding box center [271, 329] width 166 height 17
click at [645, 159] on button "Add product" at bounding box center [657, 165] width 48 height 13
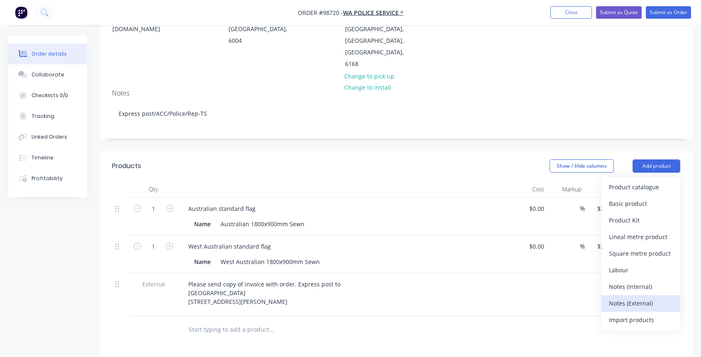
click at [642, 297] on div "Notes (External)" at bounding box center [641, 303] width 64 height 12
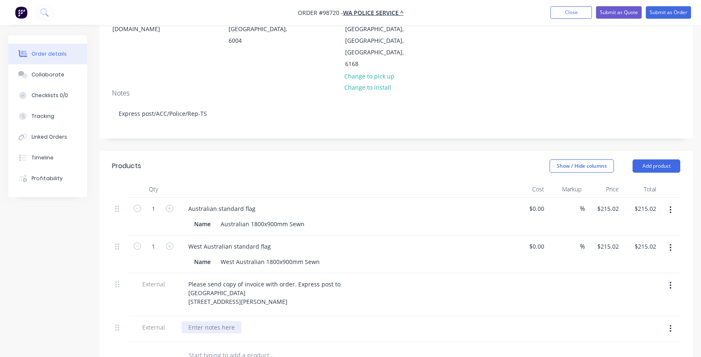
click at [224, 321] on div at bounding box center [212, 327] width 60 height 12
click at [215, 323] on div "[PERSON_NAME] #0415424538" at bounding box center [212, 331] width 60 height 21
click at [204, 321] on div "[PERSON_NAME] #0415424 538" at bounding box center [212, 331] width 60 height 21
click at [234, 324] on div "[PERSON_NAME] #0415 424 538" at bounding box center [212, 331] width 60 height 21
click at [348, 321] on div "[PERSON_NAME] #0415 424 538 [EMAIL_ADDRESS][DOMAIN_NAME]" at bounding box center [344, 335] width 325 height 29
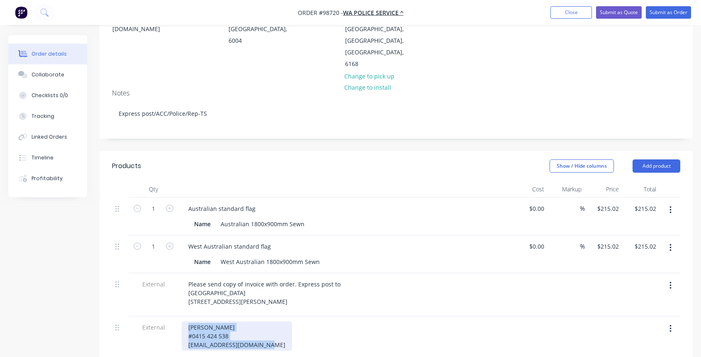
drag, startPoint x: 189, startPoint y: 313, endPoint x: 226, endPoint y: 322, distance: 37.9
click at [264, 332] on div "[PERSON_NAME] #0415 424 538 [EMAIL_ADDRESS][DOMAIN_NAME]" at bounding box center [237, 335] width 110 height 29
copy div "[PERSON_NAME] #0415 424 538 [EMAIL_ADDRESS][DOMAIN_NAME]"
click at [53, 76] on div "Collaborate" at bounding box center [48, 74] width 33 height 7
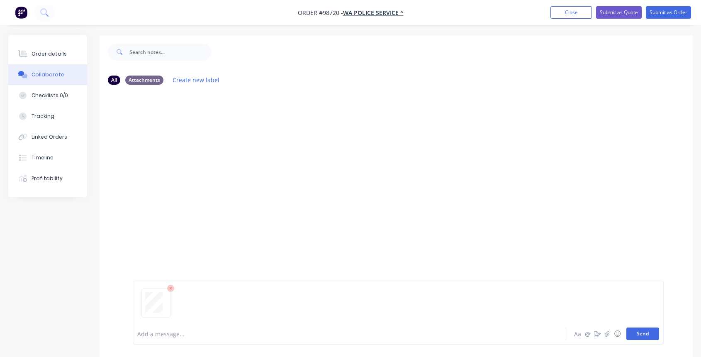
click at [647, 334] on button "Send" at bounding box center [642, 333] width 33 height 12
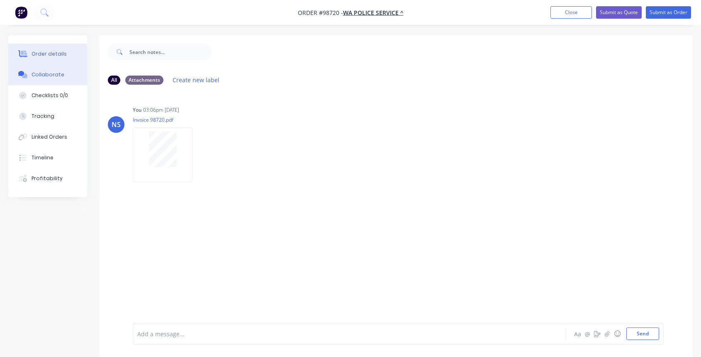
click at [73, 54] on button "Order details" at bounding box center [47, 54] width 79 height 21
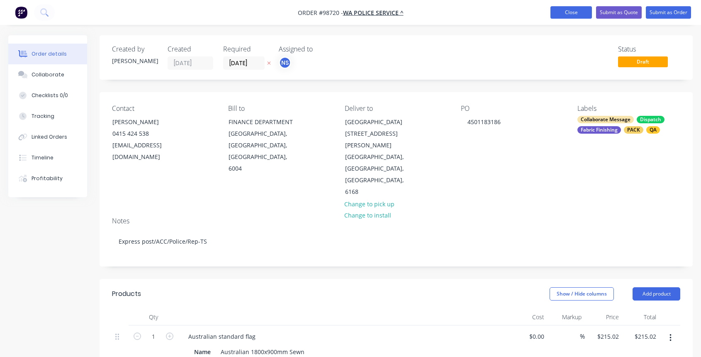
click at [575, 13] on button "Close" at bounding box center [570, 12] width 41 height 12
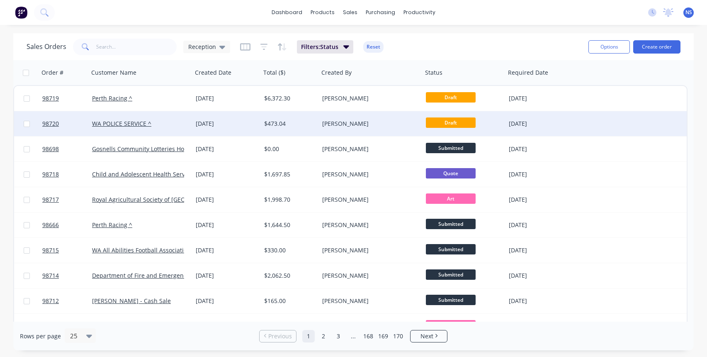
click at [177, 126] on div "WA POLICE SERVICE ^" at bounding box center [138, 123] width 92 height 8
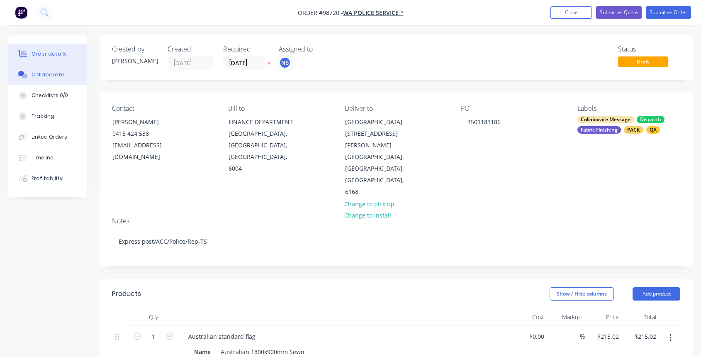
click at [55, 75] on div "Collaborate" at bounding box center [48, 74] width 33 height 7
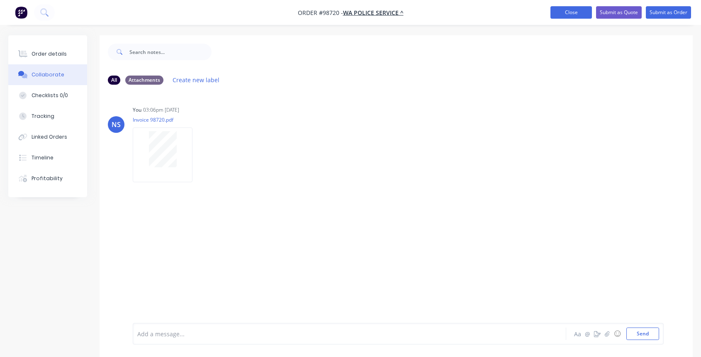
click at [574, 8] on button "Close" at bounding box center [570, 12] width 41 height 12
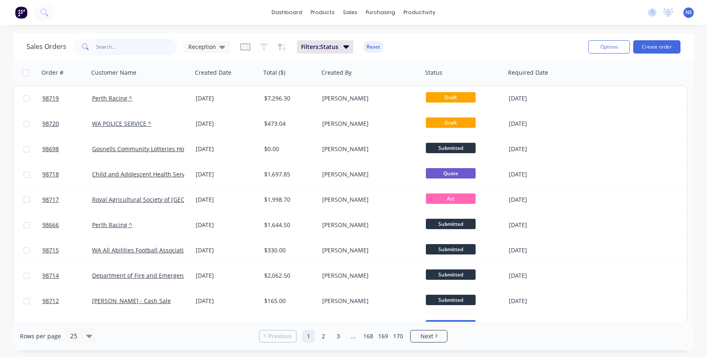
click at [124, 46] on input "text" at bounding box center [136, 47] width 81 height 17
type input "8"
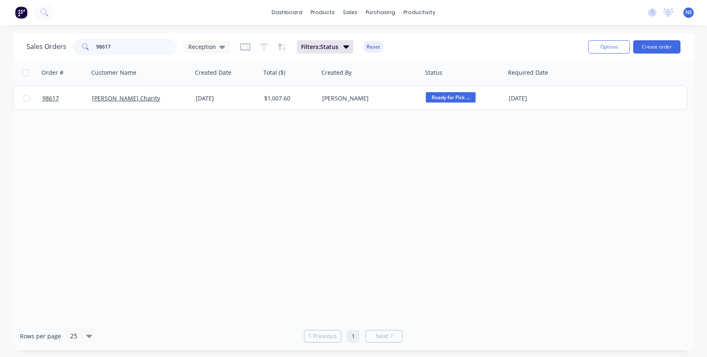
drag, startPoint x: 136, startPoint y: 48, endPoint x: 87, endPoint y: 44, distance: 49.5
click at [87, 44] on div "98617" at bounding box center [125, 47] width 104 height 17
click at [126, 46] on input "98617" at bounding box center [136, 47] width 81 height 17
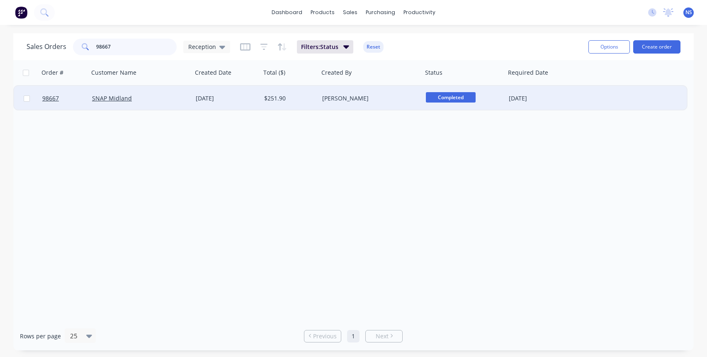
type input "98667"
click at [375, 98] on div "[PERSON_NAME]" at bounding box center [368, 98] width 92 height 8
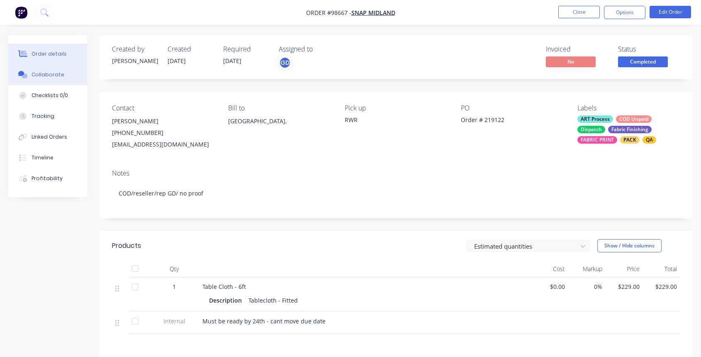
click at [61, 75] on div "Collaborate" at bounding box center [48, 74] width 33 height 7
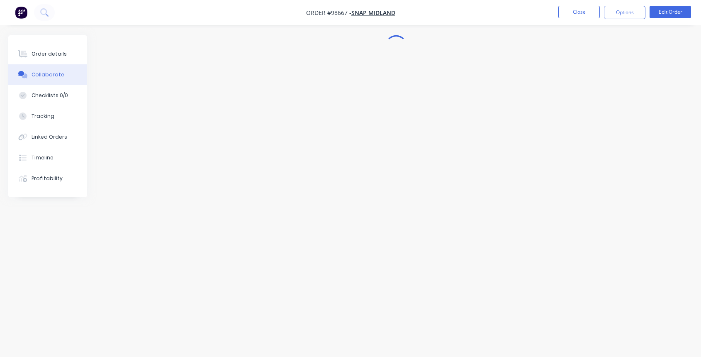
click at [61, 75] on div "Collaborate" at bounding box center [48, 74] width 33 height 7
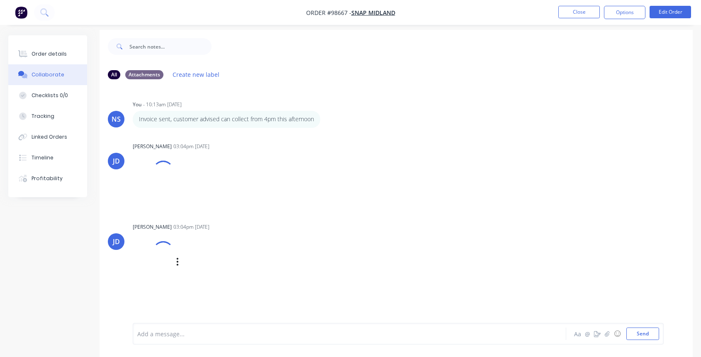
scroll to position [12, 0]
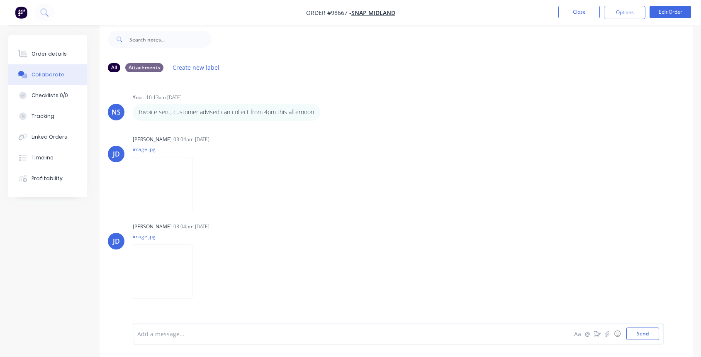
click at [164, 336] on div at bounding box center [333, 333] width 391 height 9
click at [585, 12] on button "Close" at bounding box center [578, 12] width 41 height 12
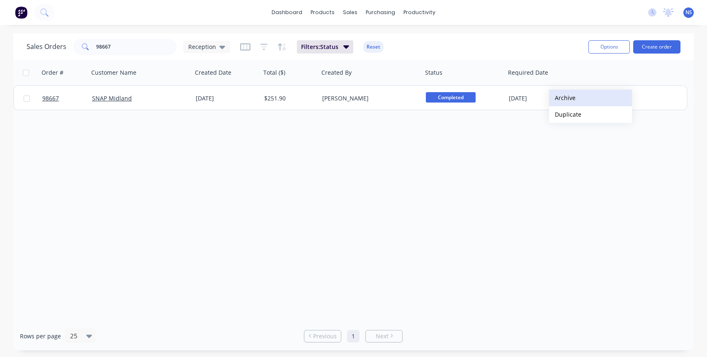
click at [567, 97] on button "Archive" at bounding box center [590, 98] width 83 height 17
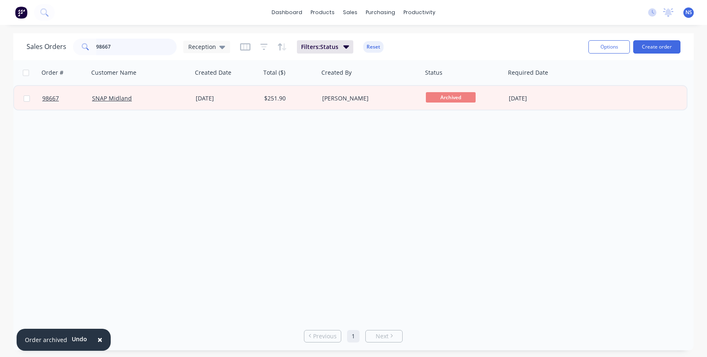
click at [136, 44] on input "98667" at bounding box center [136, 47] width 81 height 17
drag, startPoint x: 133, startPoint y: 47, endPoint x: 66, endPoint y: 44, distance: 67.3
click at [66, 44] on div "Sales Orders 98667 Reception" at bounding box center [129, 47] width 204 height 17
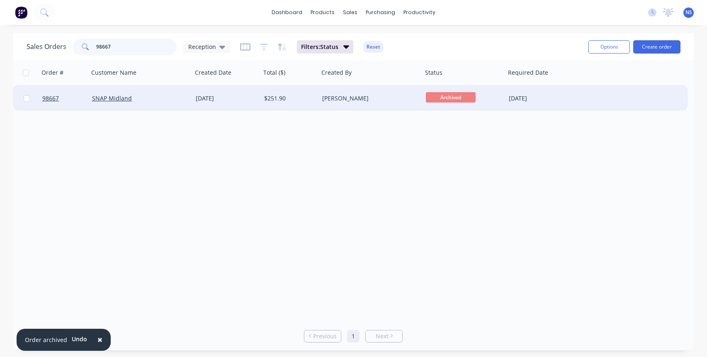
type input "98667"
click at [173, 98] on div "SNAP Midland" at bounding box center [138, 98] width 92 height 8
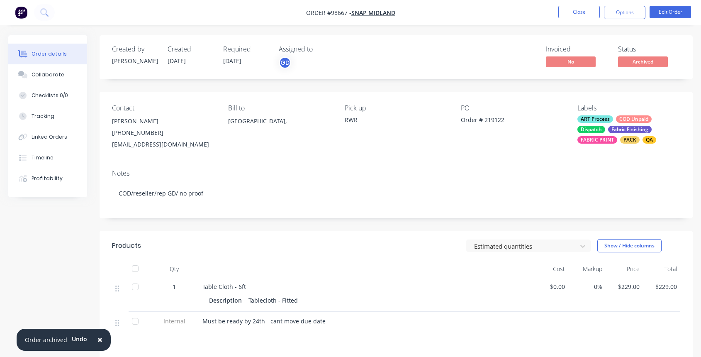
click at [109, 146] on div "Contact [PERSON_NAME] [PHONE_NUMBER] [EMAIL_ADDRESS][DOMAIN_NAME] Bill to [GEOG…" at bounding box center [396, 127] width 593 height 71
drag, startPoint x: 110, startPoint y: 145, endPoint x: 158, endPoint y: 146, distance: 48.5
click at [180, 146] on div "Contact [PERSON_NAME] [PHONE_NUMBER] [EMAIL_ADDRESS][DOMAIN_NAME] Bill to [GEOG…" at bounding box center [396, 127] width 593 height 71
copy div "[EMAIL_ADDRESS][DOMAIN_NAME]"
click at [592, 18] on li "Close" at bounding box center [578, 12] width 41 height 13
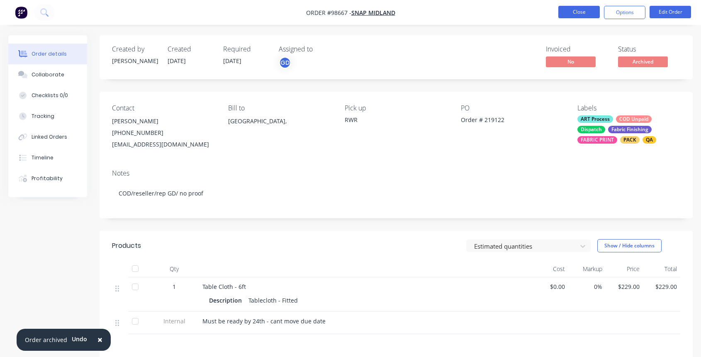
click at [584, 9] on button "Close" at bounding box center [578, 12] width 41 height 12
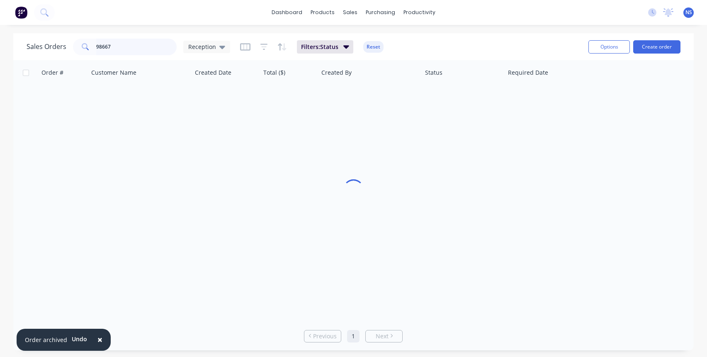
click at [142, 43] on input "98667" at bounding box center [136, 47] width 81 height 17
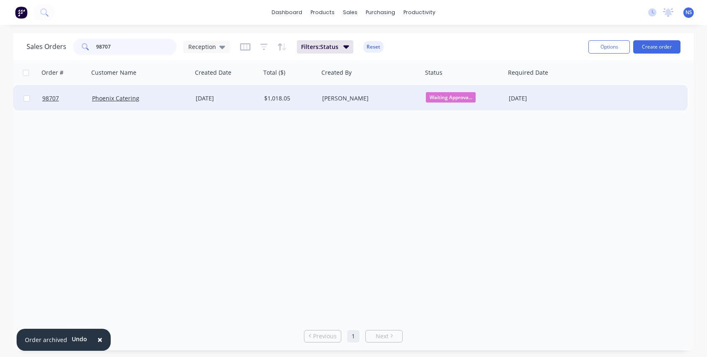
type input "98707"
click at [168, 100] on div "Phoenix Catering" at bounding box center [138, 98] width 92 height 8
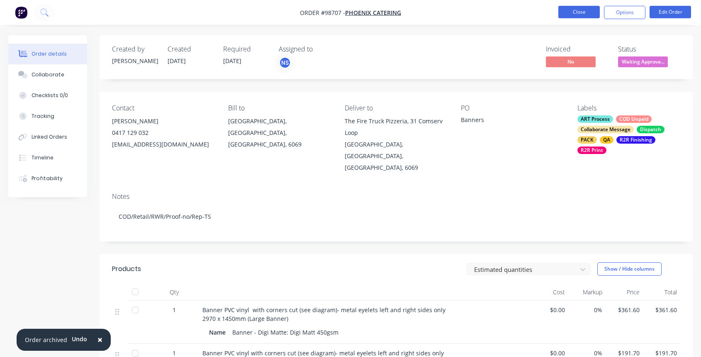
click at [579, 15] on button "Close" at bounding box center [578, 12] width 41 height 12
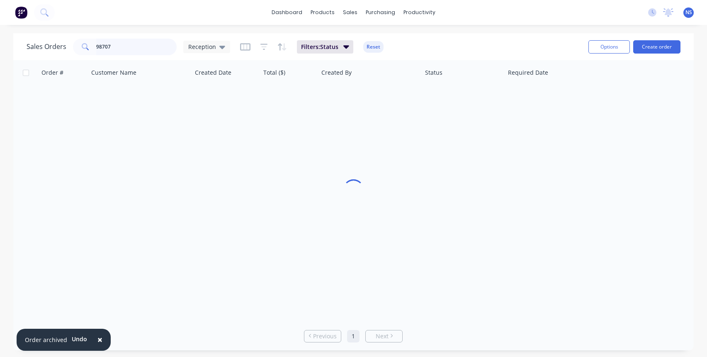
click at [138, 50] on input "98707" at bounding box center [136, 47] width 81 height 17
click at [129, 44] on input "98707" at bounding box center [136, 47] width 81 height 17
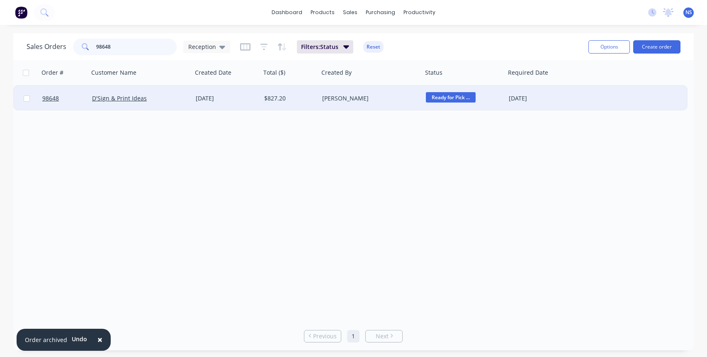
type input "98648"
click at [172, 94] on div "D'Sign & Print Ideas" at bounding box center [138, 98] width 92 height 8
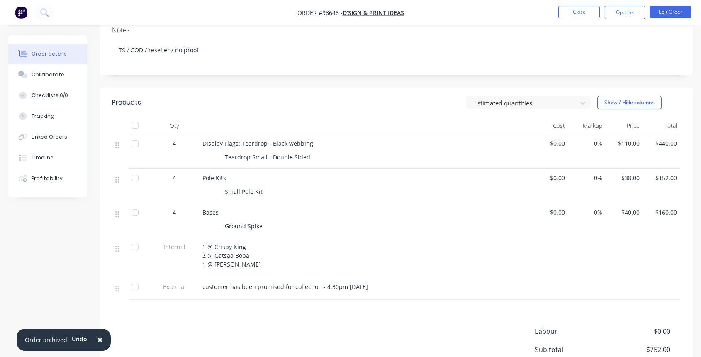
scroll to position [59, 0]
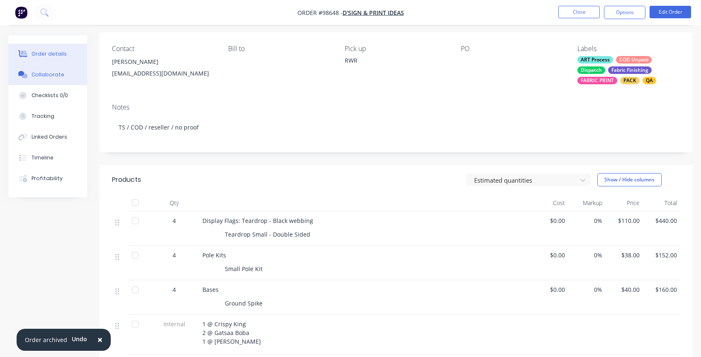
click at [53, 75] on div "Collaborate" at bounding box center [48, 74] width 33 height 7
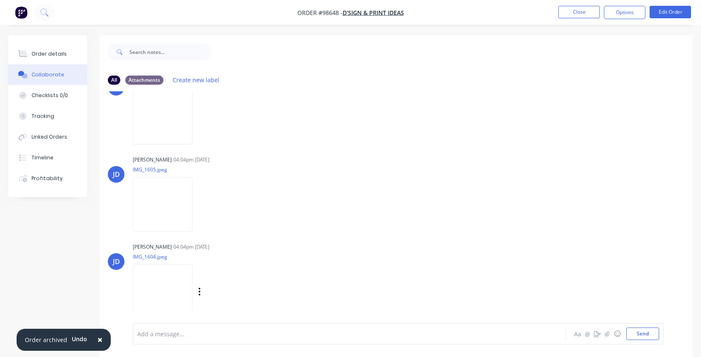
scroll to position [12, 0]
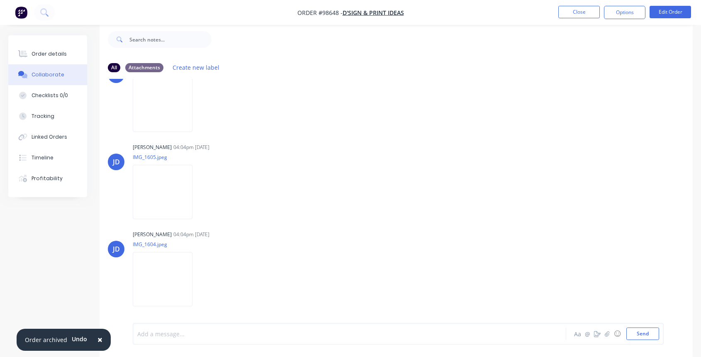
click at [158, 334] on div at bounding box center [333, 333] width 391 height 9
click at [581, 10] on button "Close" at bounding box center [578, 12] width 41 height 12
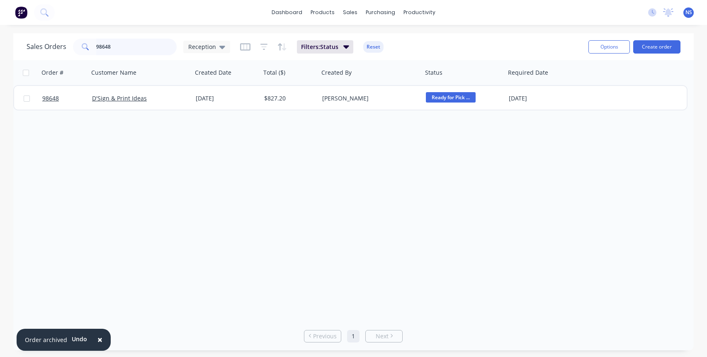
click at [127, 46] on input "98648" at bounding box center [136, 47] width 81 height 17
click at [136, 46] on input "98648" at bounding box center [136, 47] width 81 height 17
drag, startPoint x: 136, startPoint y: 47, endPoint x: 131, endPoint y: 46, distance: 5.5
click at [134, 47] on input "98648" at bounding box center [136, 47] width 81 height 17
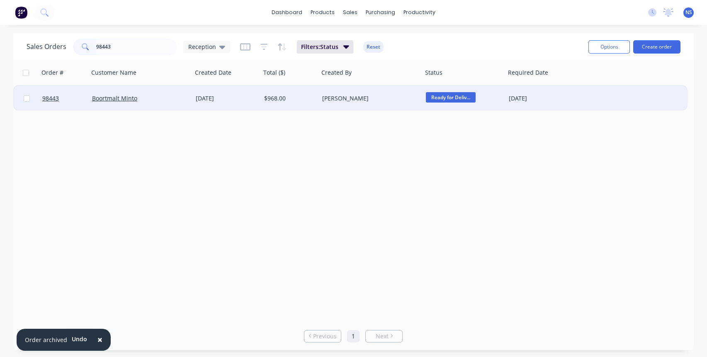
click at [448, 97] on span "Ready for Deliv..." at bounding box center [451, 97] width 50 height 10
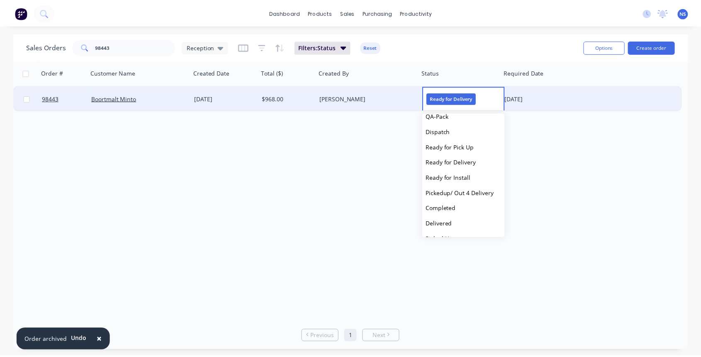
scroll to position [281, 0]
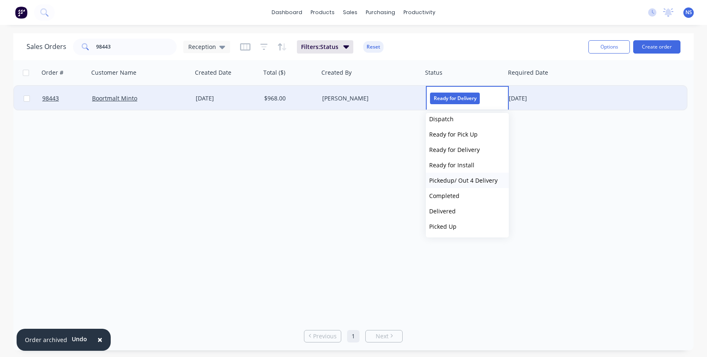
click at [470, 179] on span "Pickedup/ Out 4 Delivery" at bounding box center [463, 180] width 68 height 8
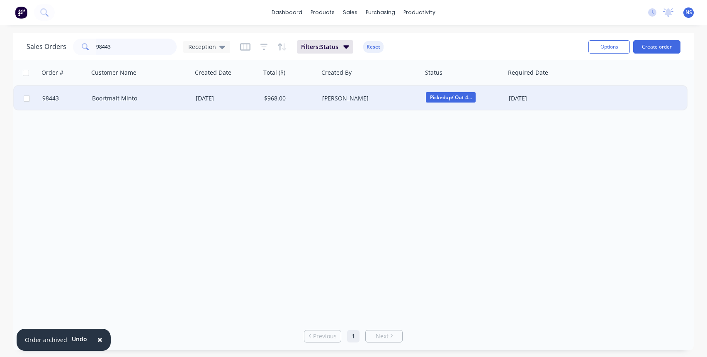
click at [146, 46] on input "98443" at bounding box center [136, 47] width 81 height 17
type input "98698"
click at [248, 100] on div "[DATE]" at bounding box center [227, 98] width 62 height 8
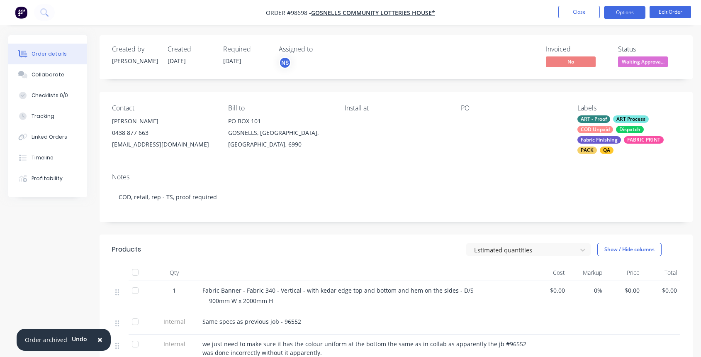
click at [625, 12] on button "Options" at bounding box center [624, 12] width 41 height 13
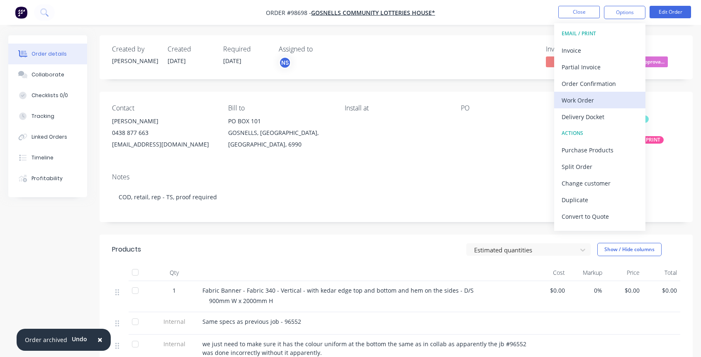
click at [599, 100] on div "Work Order" at bounding box center [600, 100] width 76 height 12
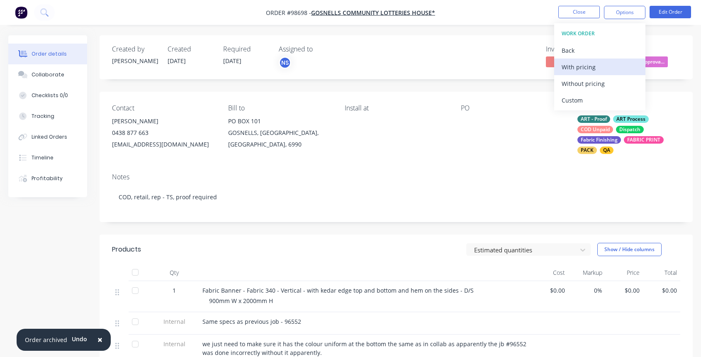
click at [583, 66] on div "With pricing" at bounding box center [600, 67] width 76 height 12
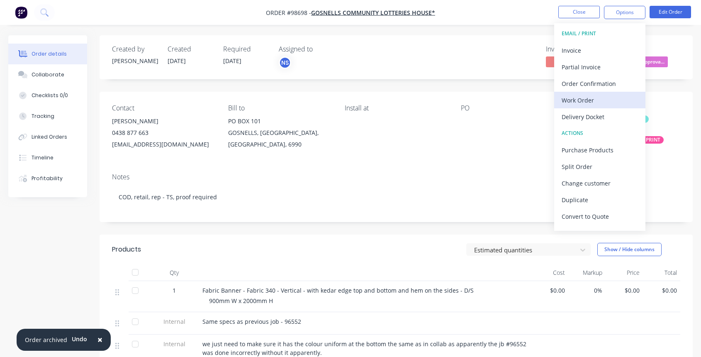
click at [587, 102] on div "Work Order" at bounding box center [600, 100] width 76 height 12
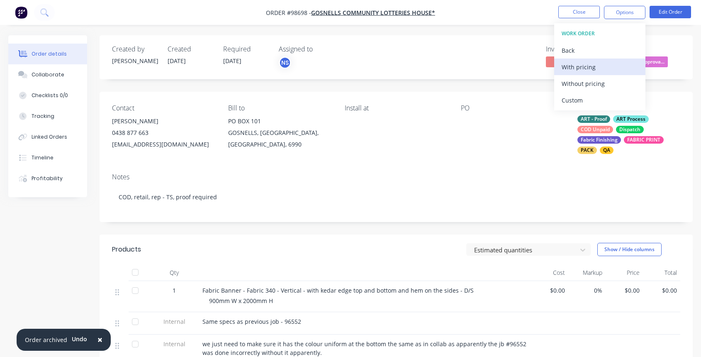
click at [585, 68] on div "With pricing" at bounding box center [600, 67] width 76 height 12
